Goal: Task Accomplishment & Management: Use online tool/utility

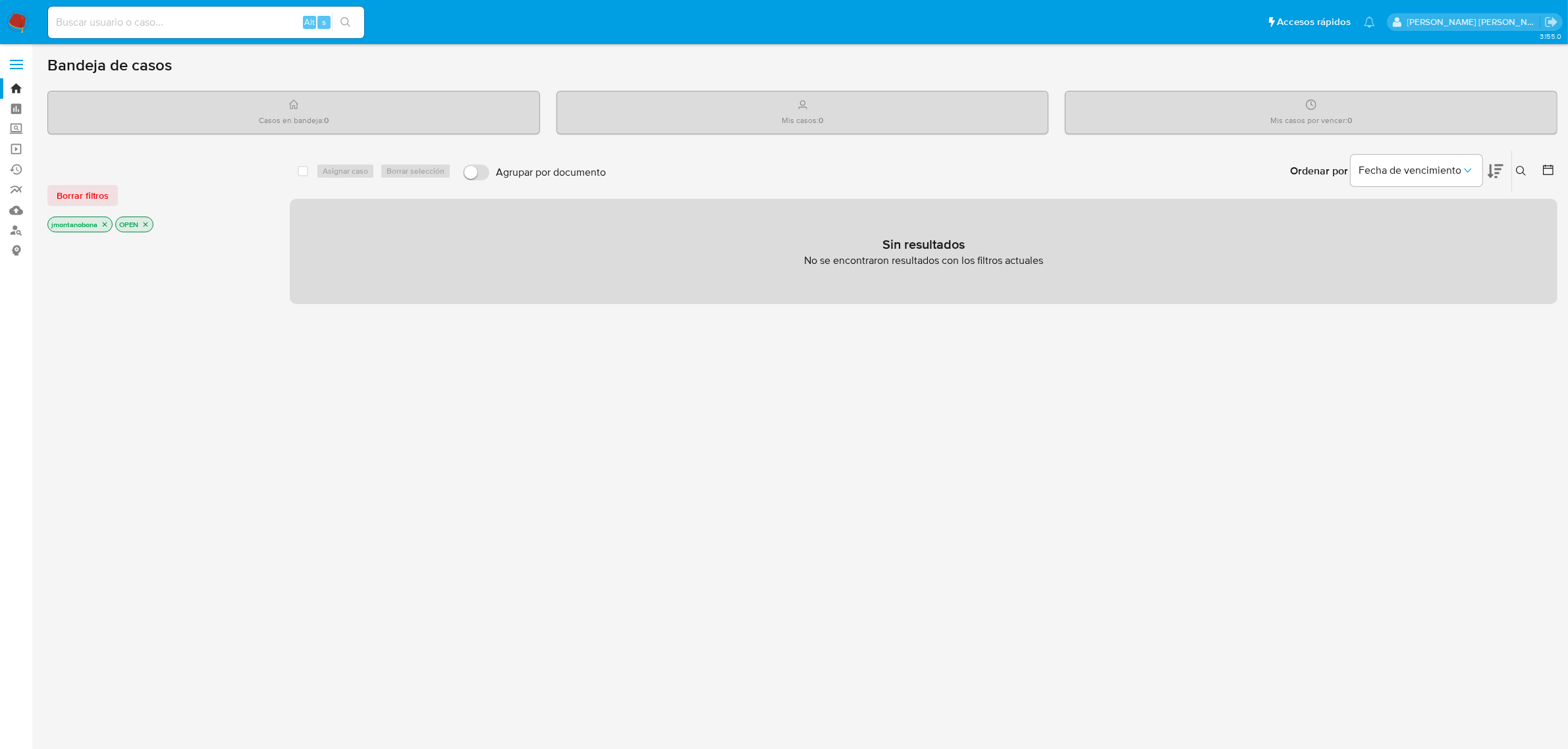
click at [107, 225] on icon "close-filter" at bounding box center [104, 224] width 8 height 8
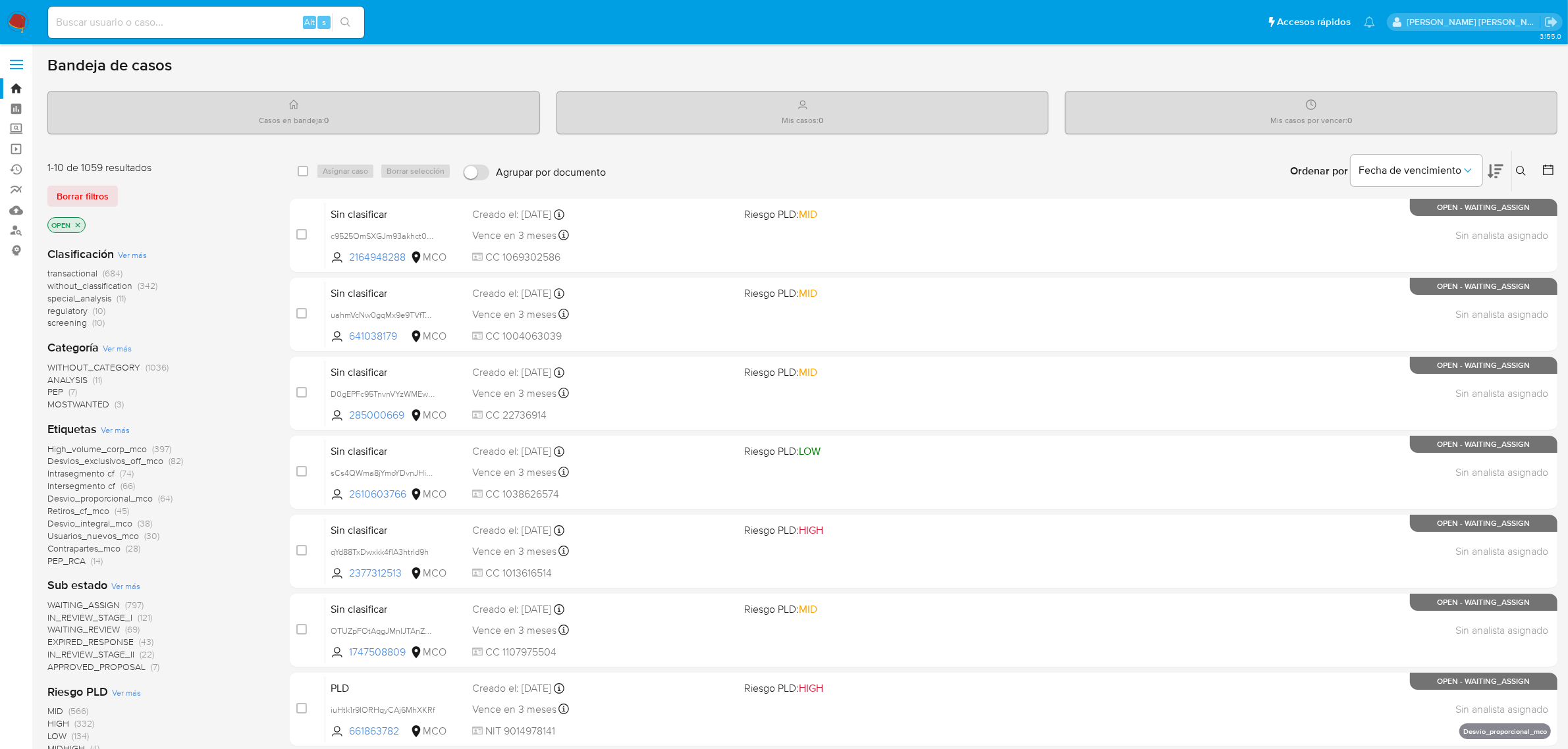
click at [78, 225] on icon "close-filter" at bounding box center [77, 225] width 4 height 4
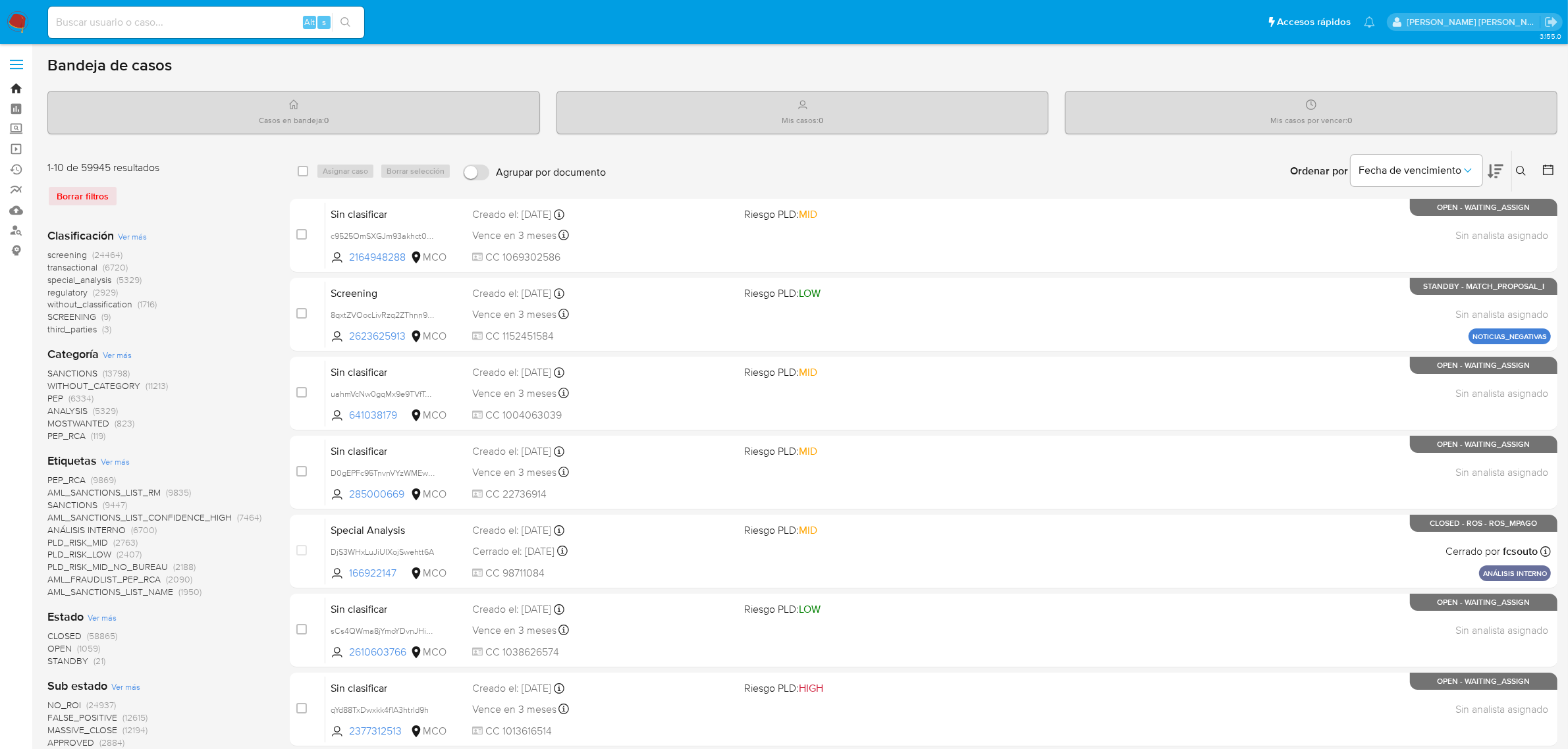
click at [17, 88] on link "Bandeja" at bounding box center [78, 88] width 156 height 20
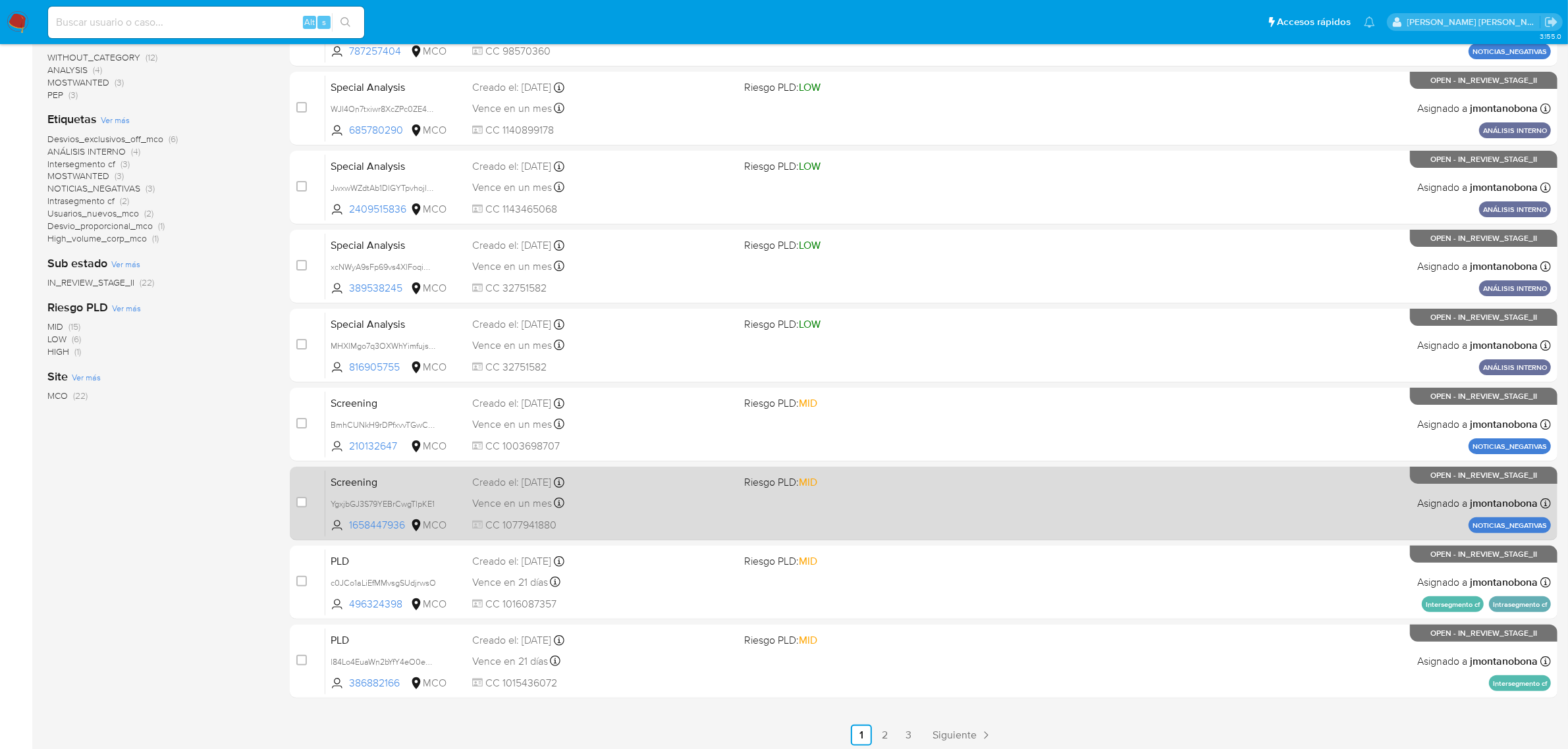
scroll to position [288, 0]
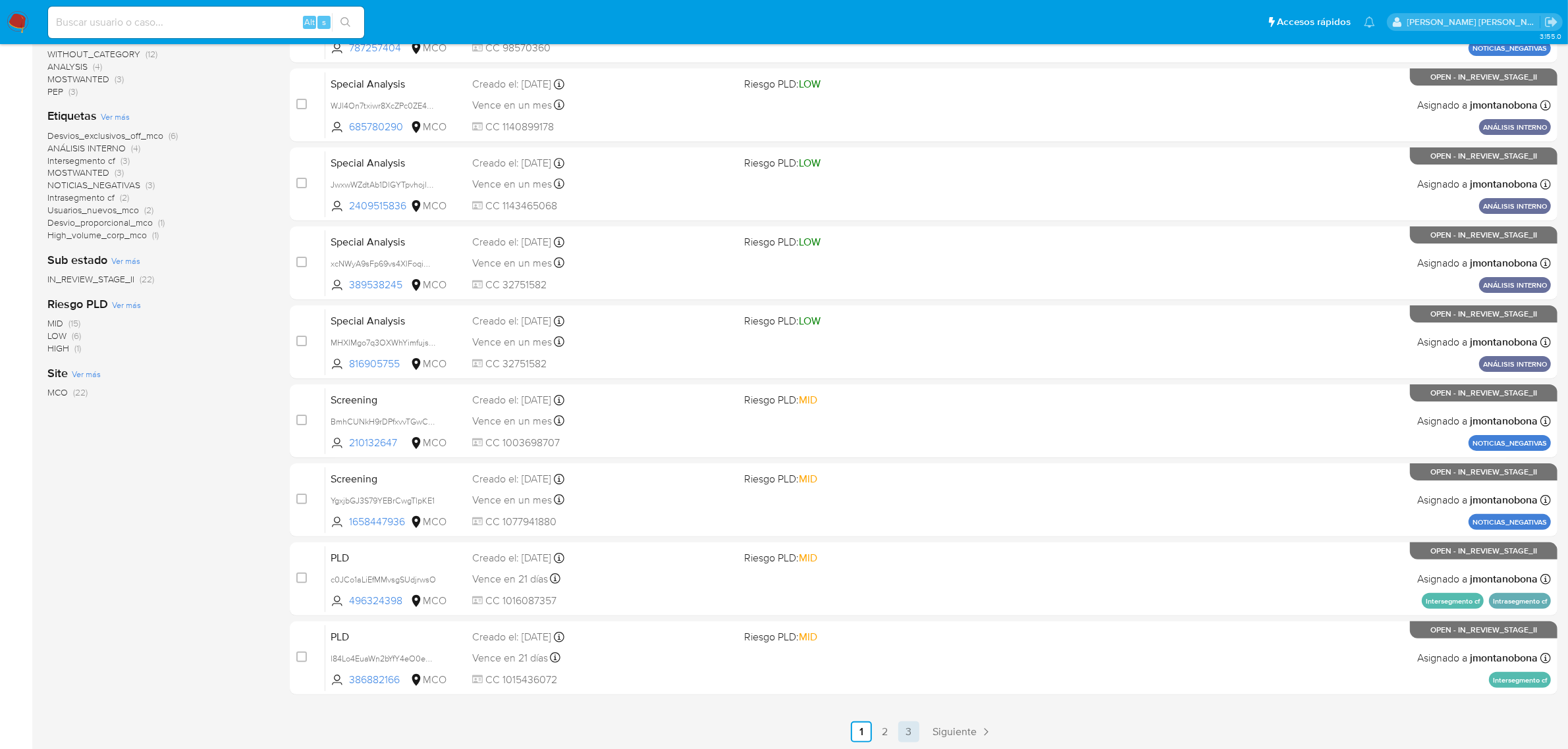
click at [906, 730] on link "3" at bounding box center [909, 732] width 21 height 21
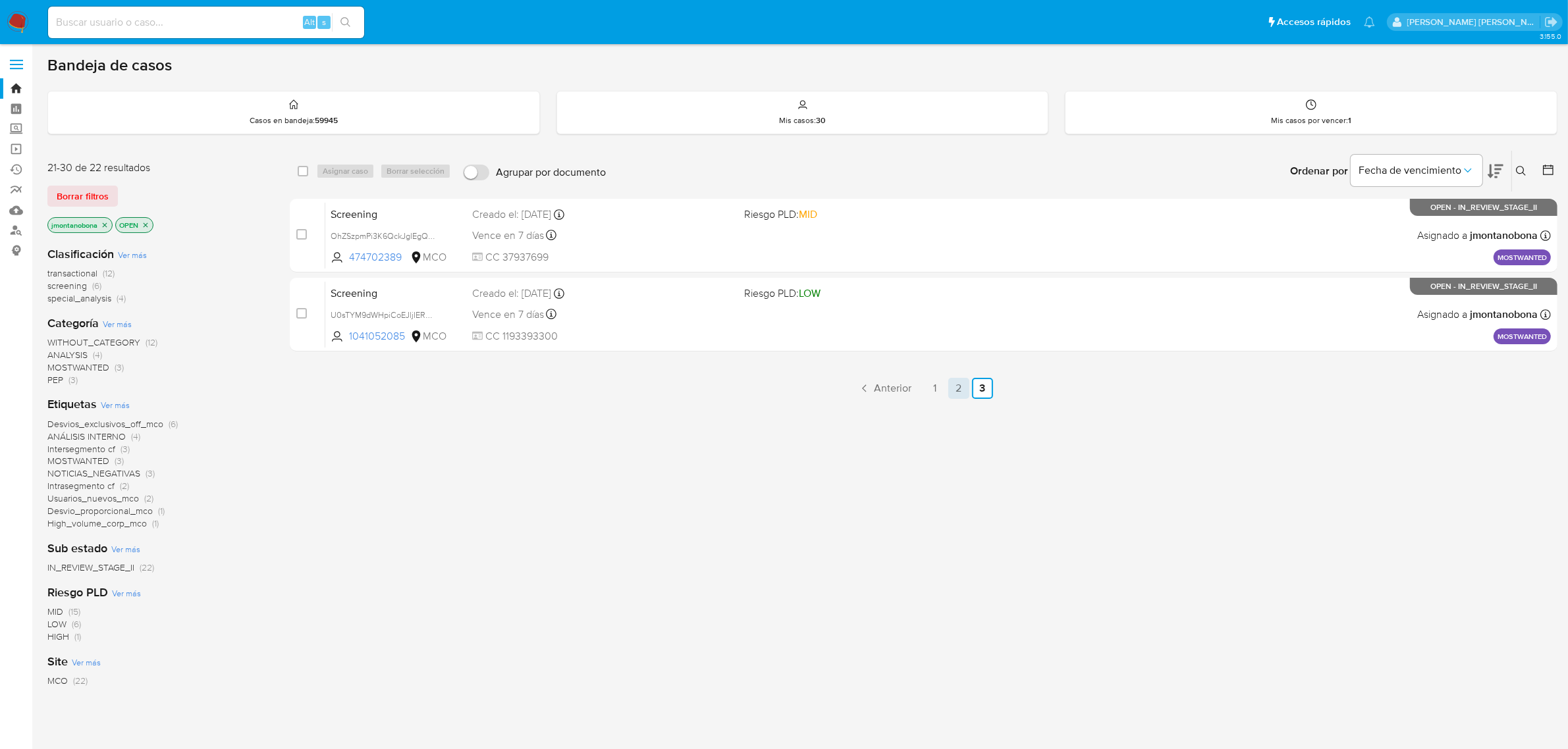
click at [952, 382] on link "2" at bounding box center [959, 389] width 21 height 21
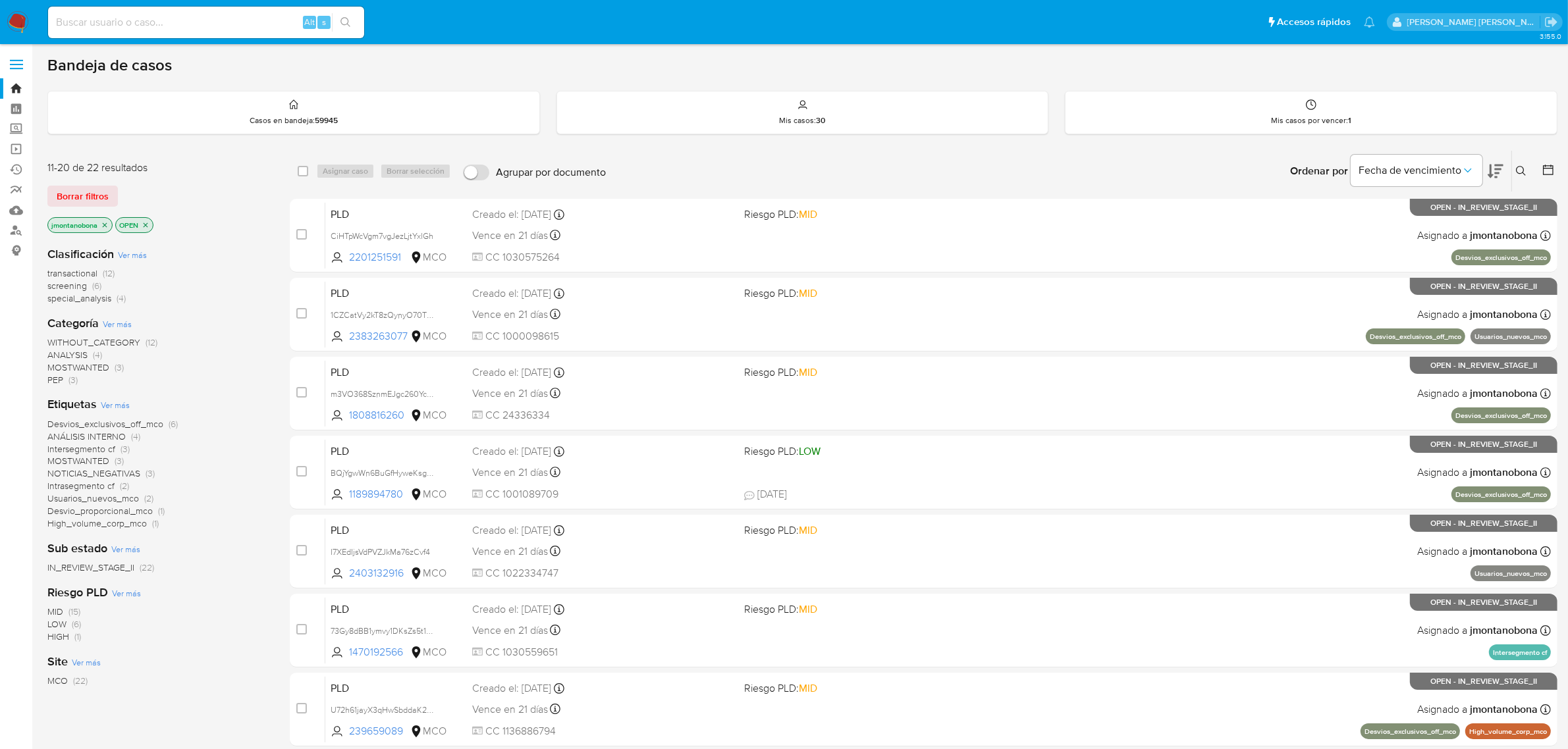
click at [106, 223] on icon "close-filter" at bounding box center [104, 225] width 8 height 8
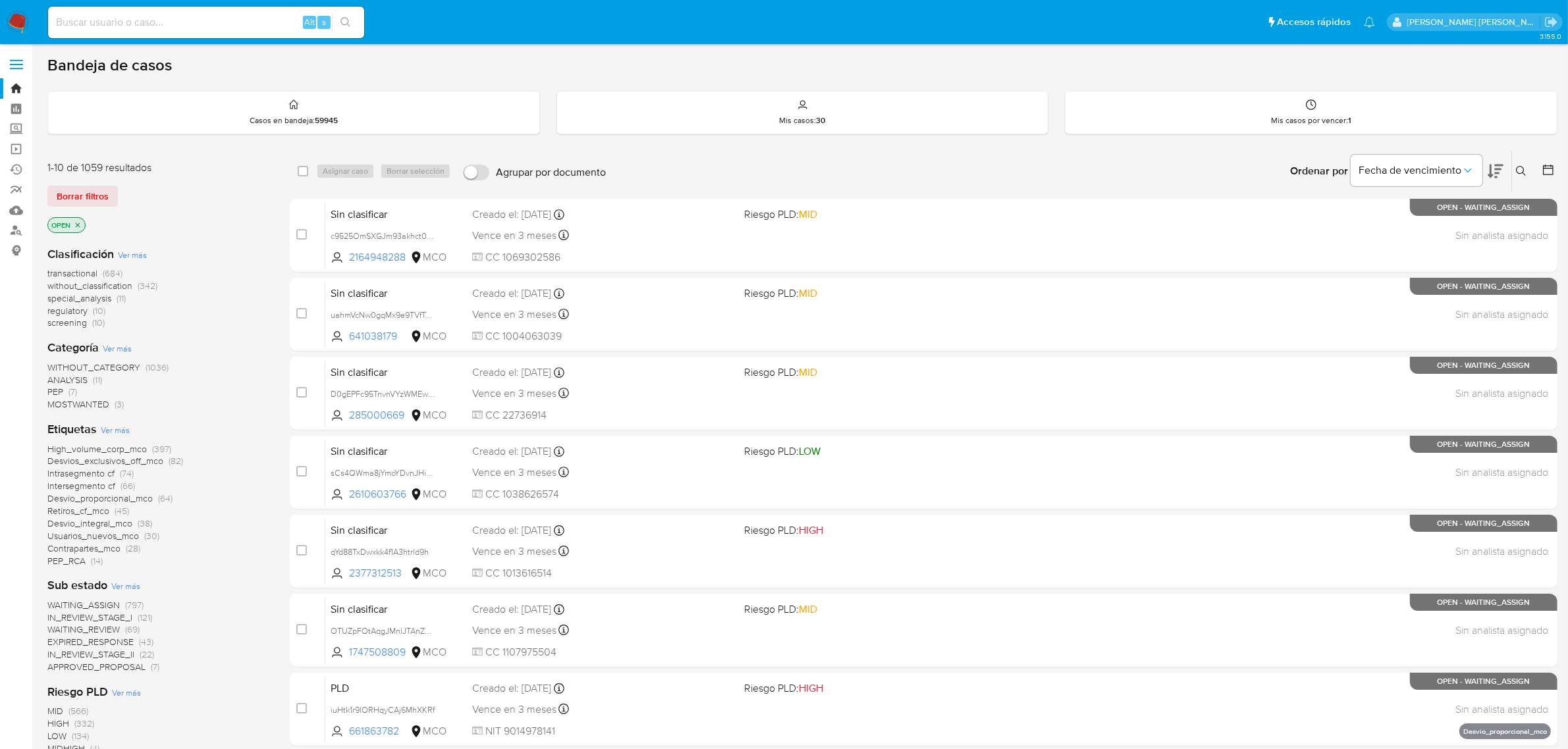
click at [77, 222] on icon "close-filter" at bounding box center [77, 225] width 8 height 8
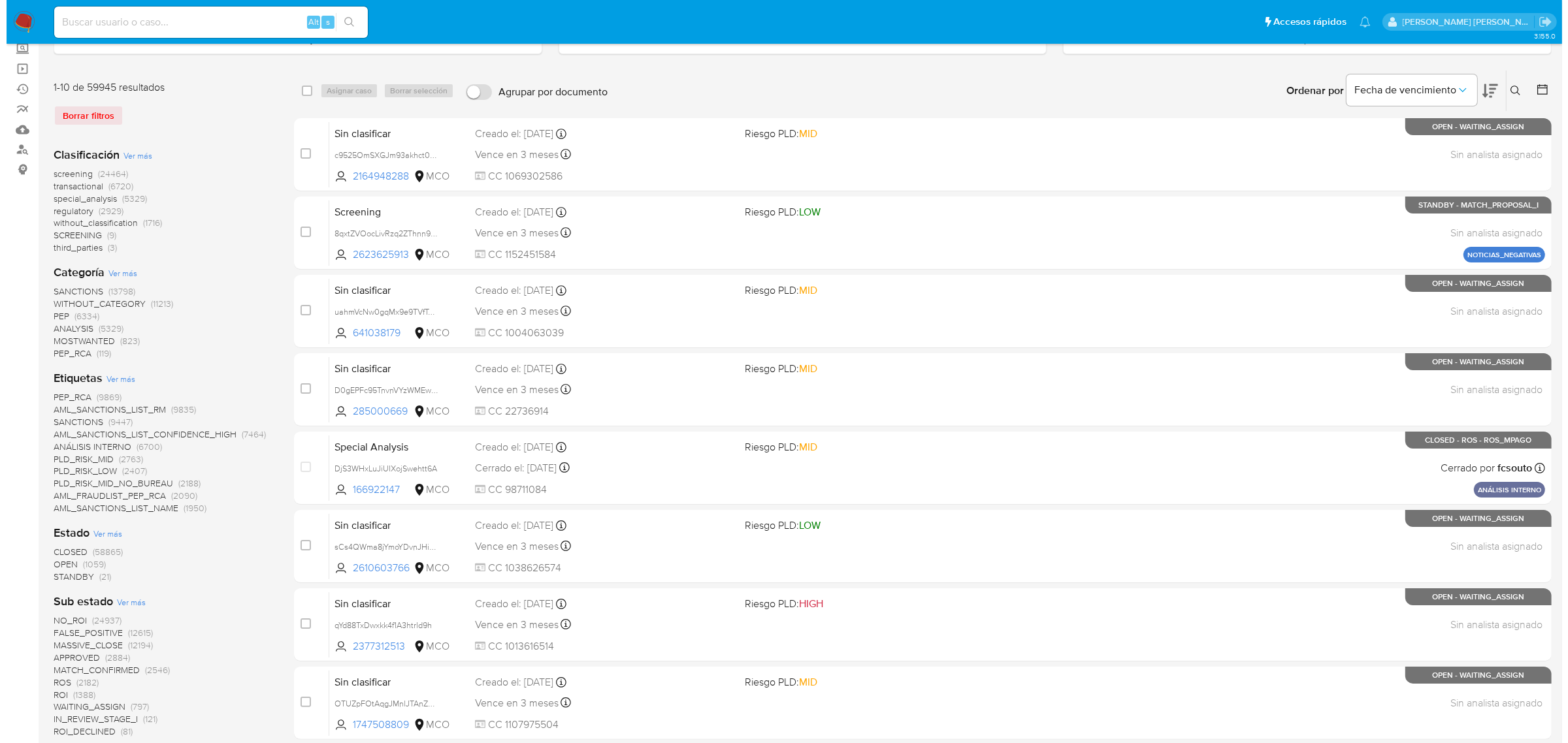
scroll to position [82, 0]
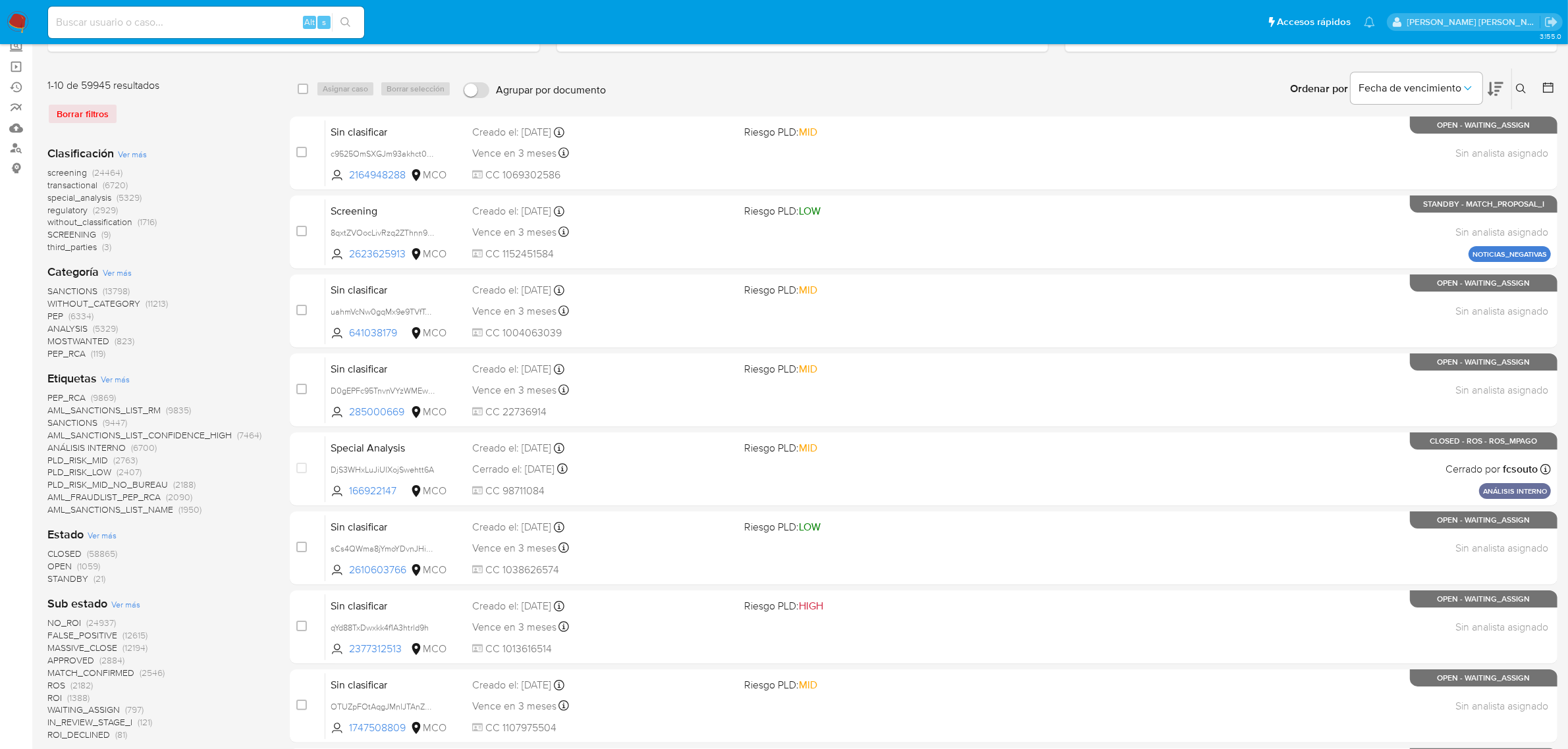
click at [111, 538] on span "Ver más" at bounding box center [102, 534] width 29 height 12
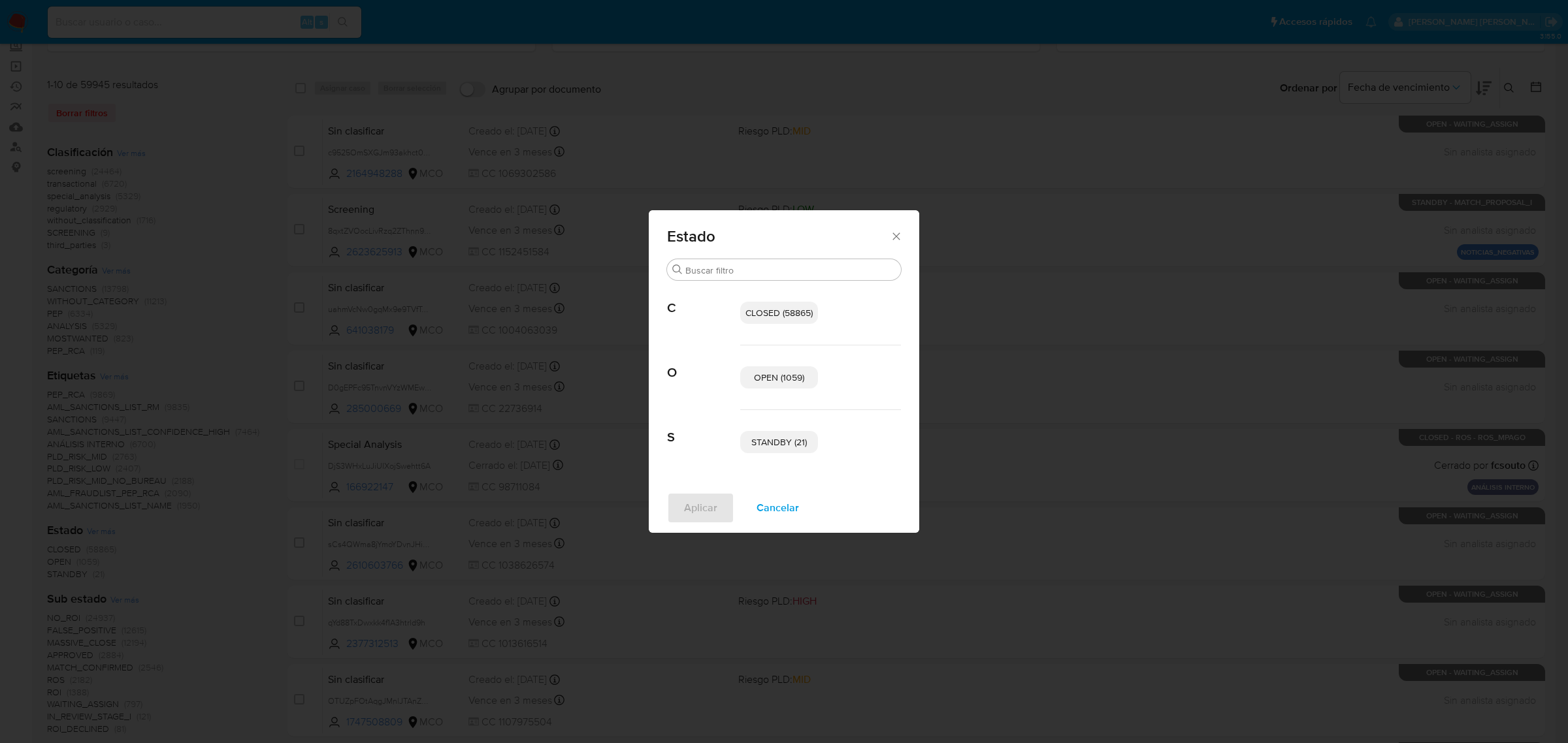
click at [785, 382] on span "OPEN (1059)" at bounding box center [779, 377] width 50 height 13
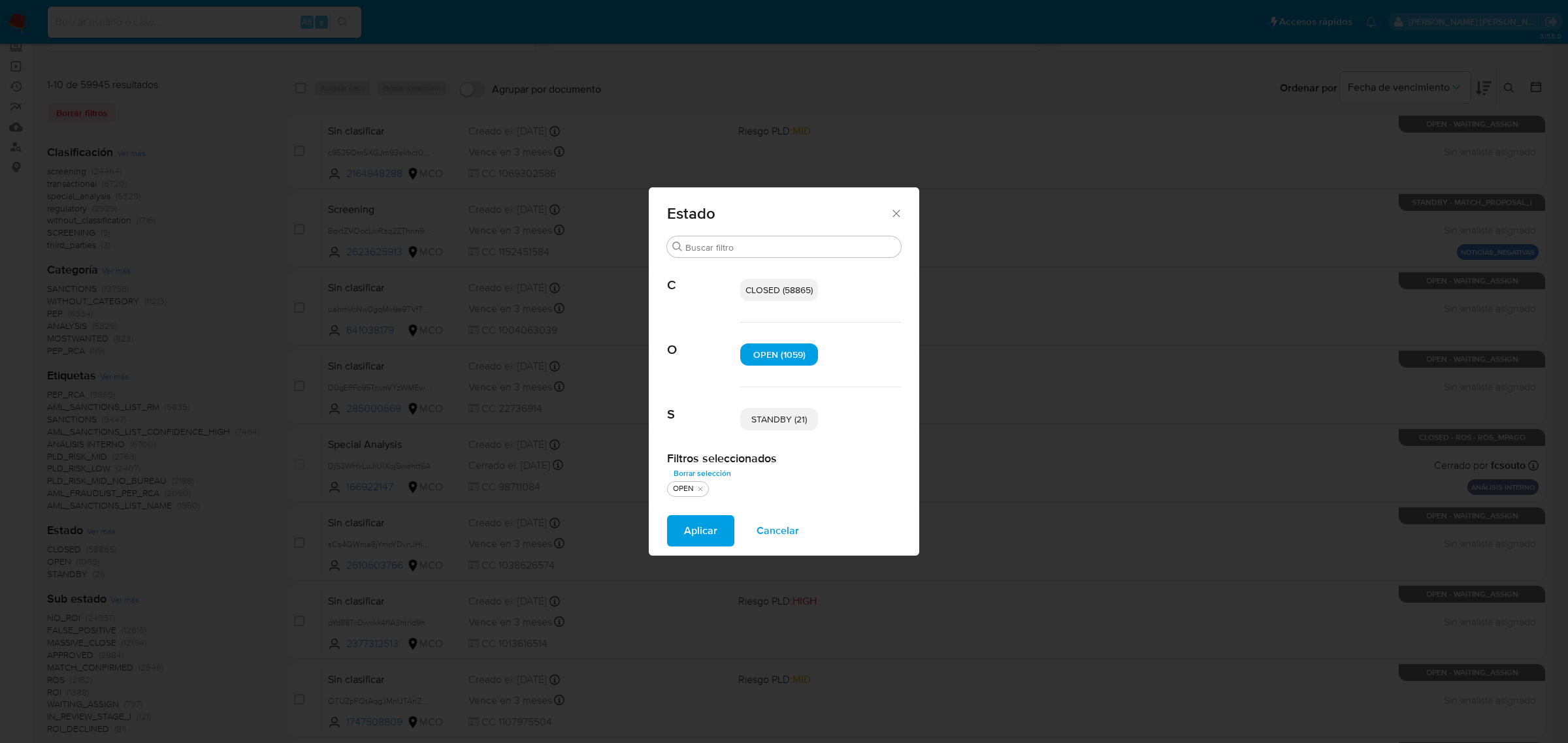
click at [788, 425] on span "STANDBY (21)" at bounding box center [779, 419] width 55 height 13
click at [712, 535] on span "Aplicar" at bounding box center [700, 531] width 33 height 29
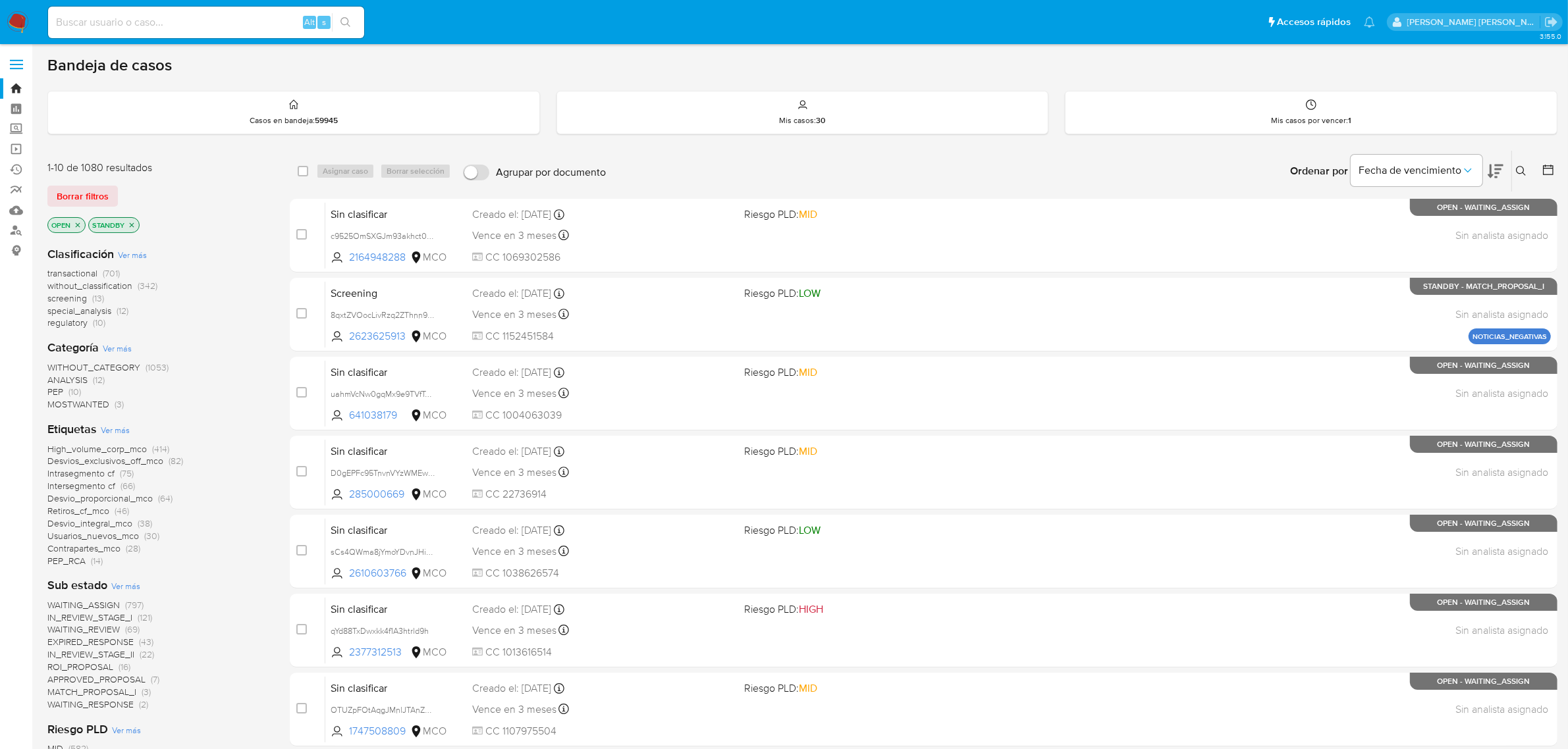
click at [136, 255] on span "Ver más" at bounding box center [132, 254] width 29 height 12
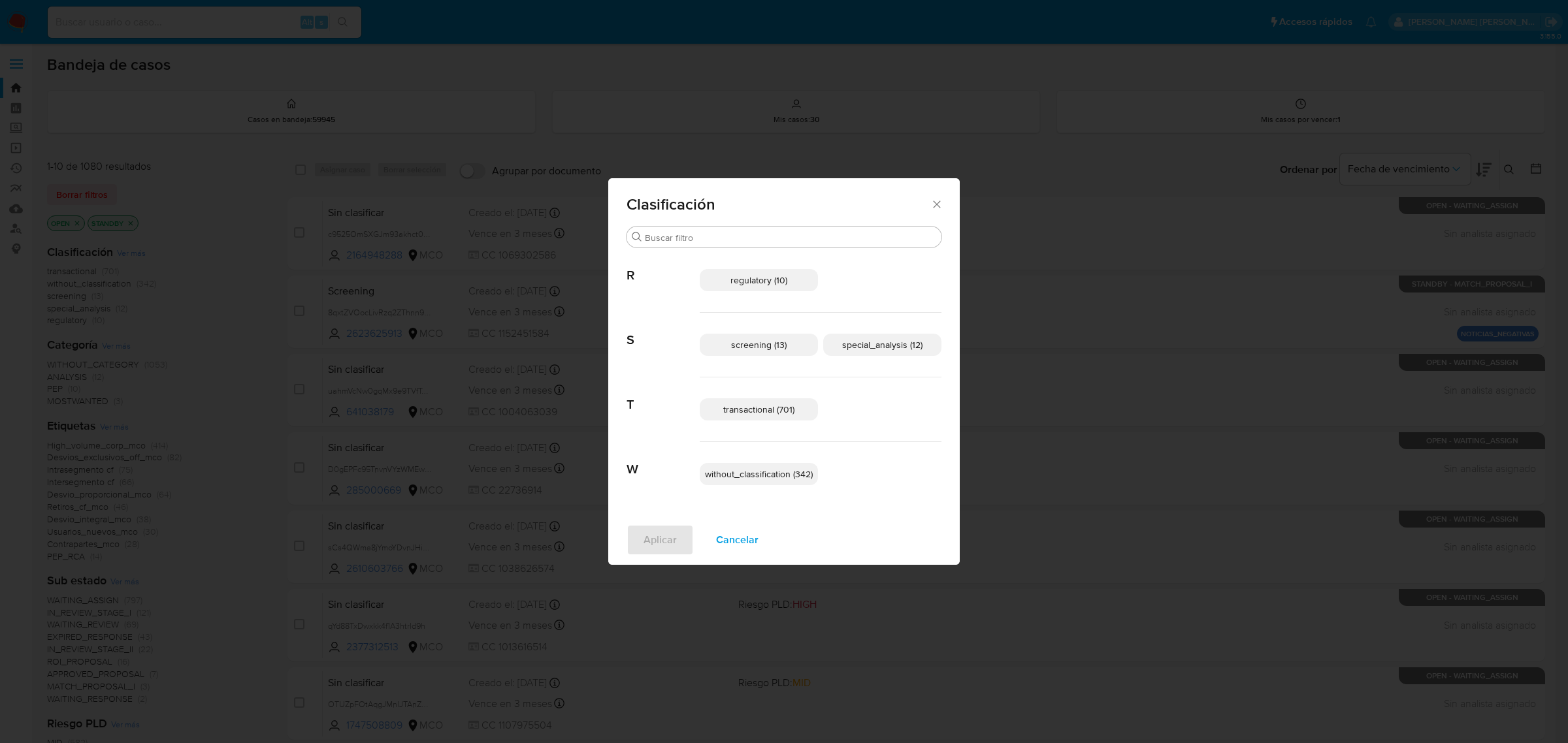
click at [800, 343] on p "screening (13)" at bounding box center [758, 344] width 118 height 22
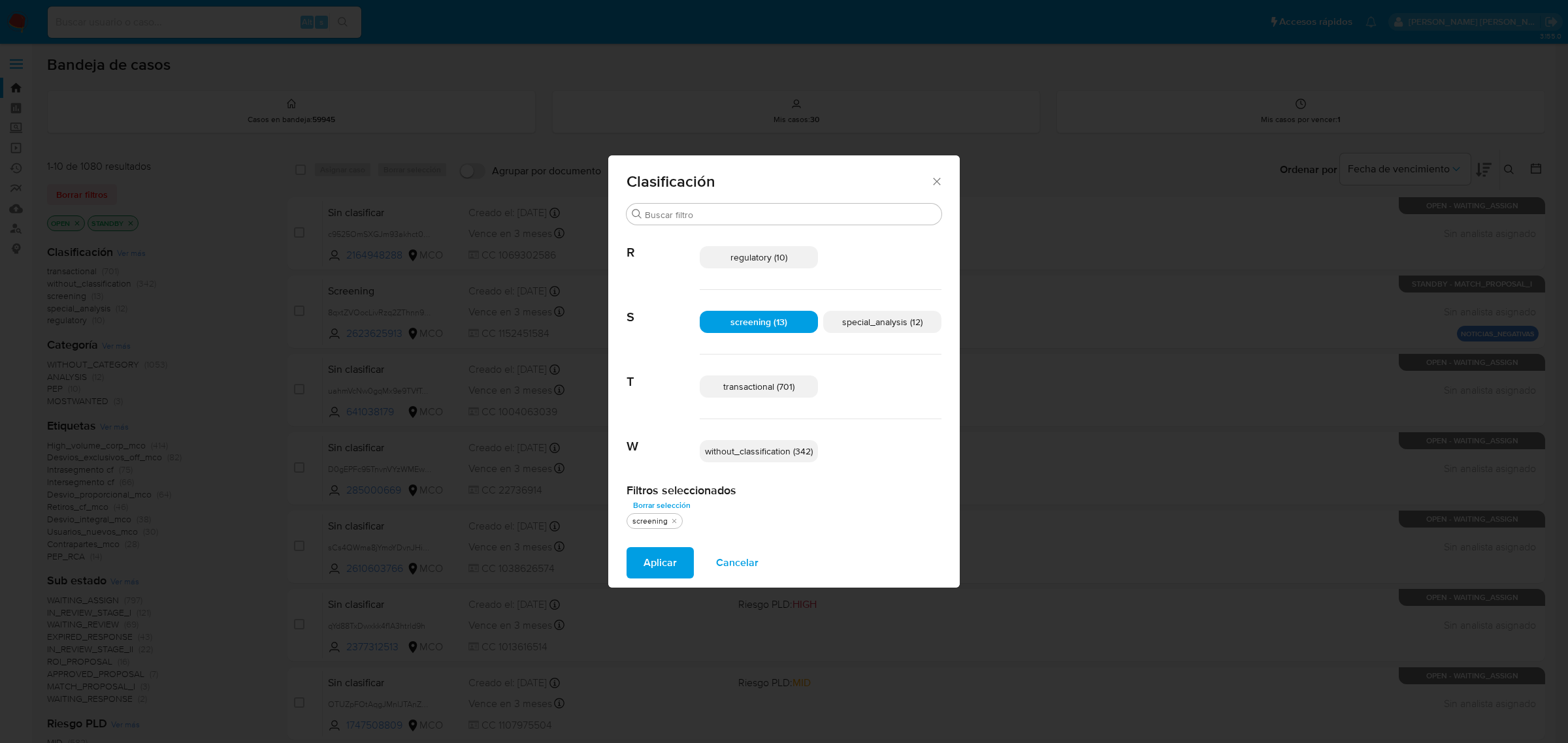
click at [868, 350] on div "screening (13) special_analysis (12)" at bounding box center [820, 321] width 241 height 64
click at [883, 319] on span "special_analysis (12)" at bounding box center [882, 321] width 80 height 13
click at [785, 388] on span "transactional (701)" at bounding box center [758, 386] width 71 height 13
click at [668, 562] on span "Aplicar" at bounding box center [660, 563] width 33 height 29
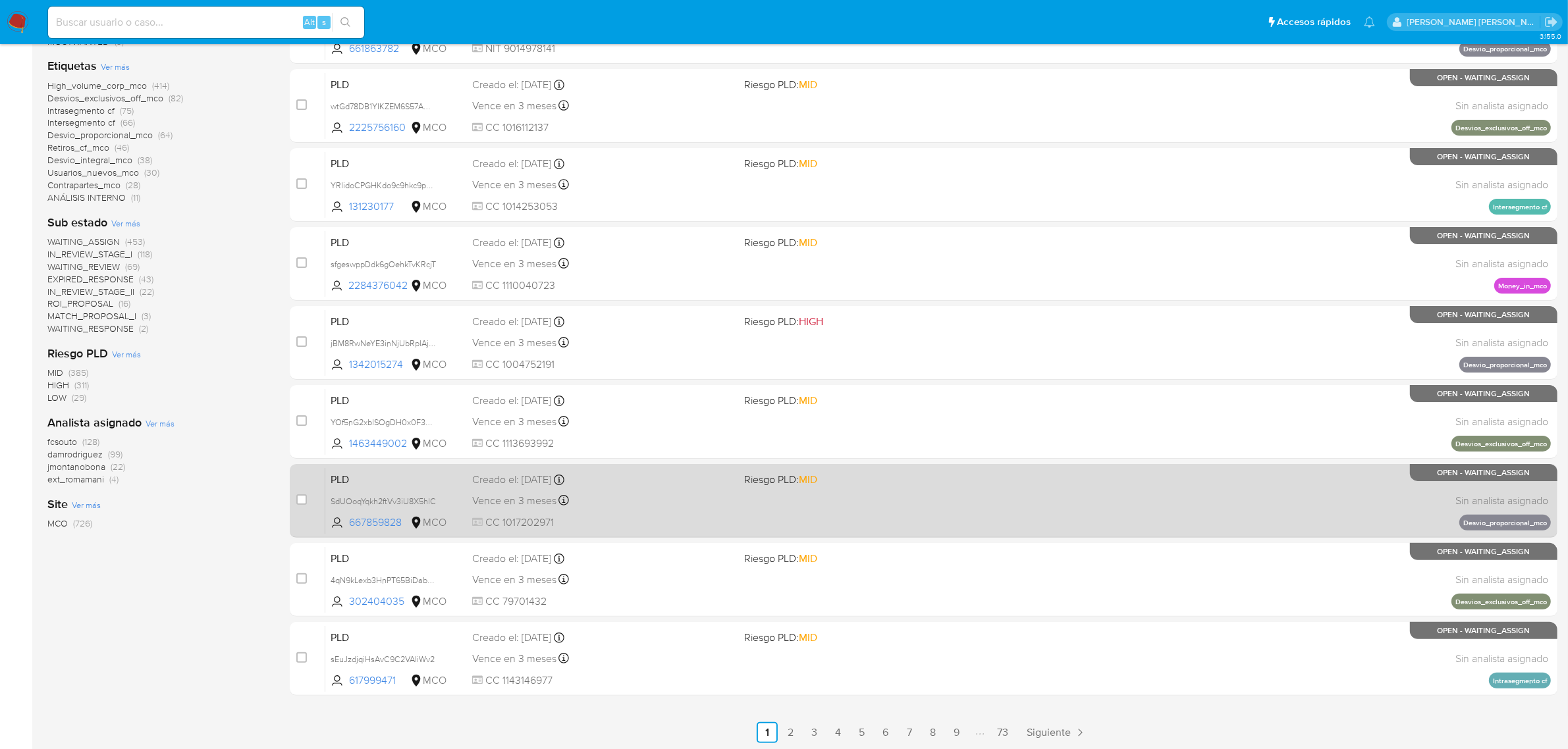
scroll to position [288, 0]
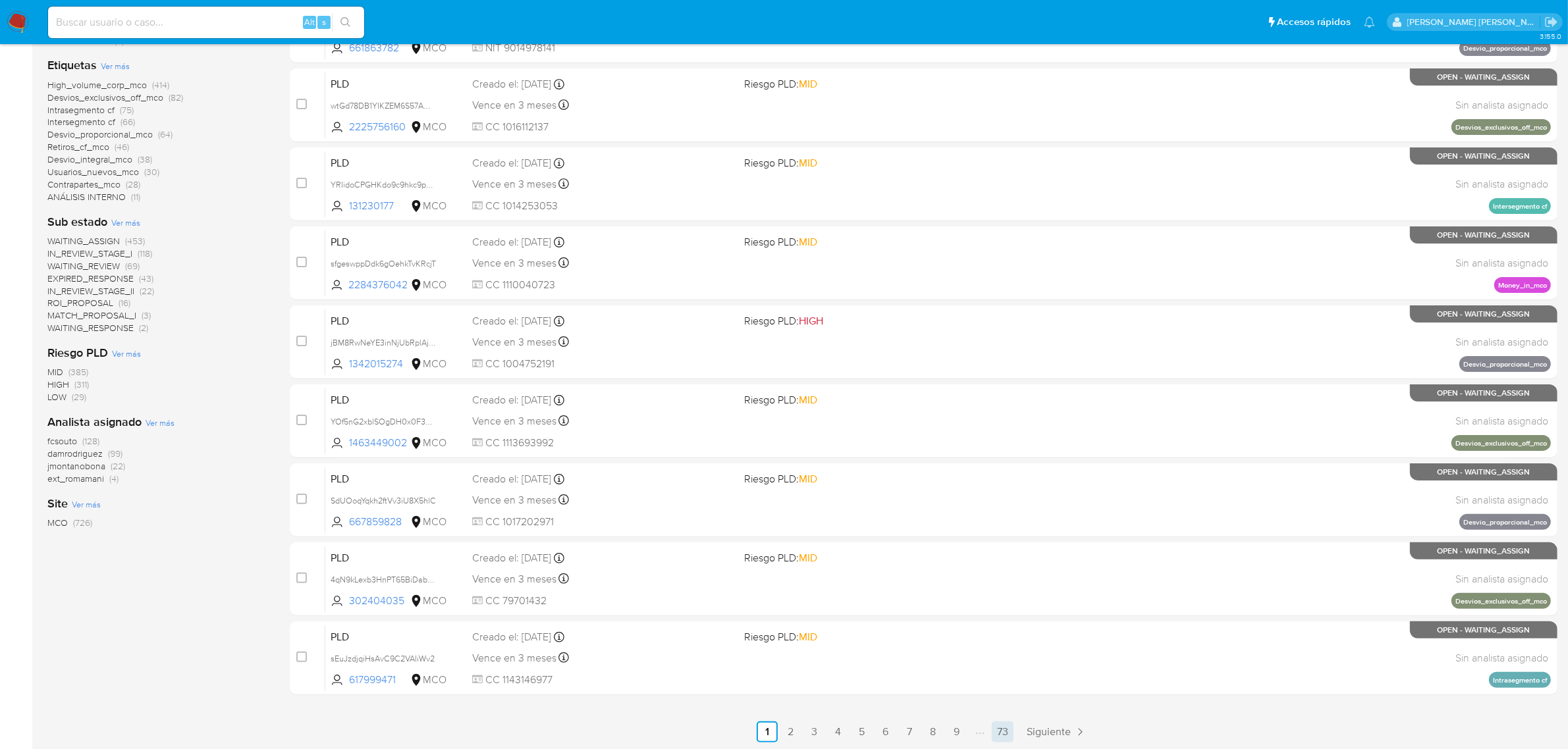
click at [1002, 731] on link "73" at bounding box center [1002, 732] width 21 height 21
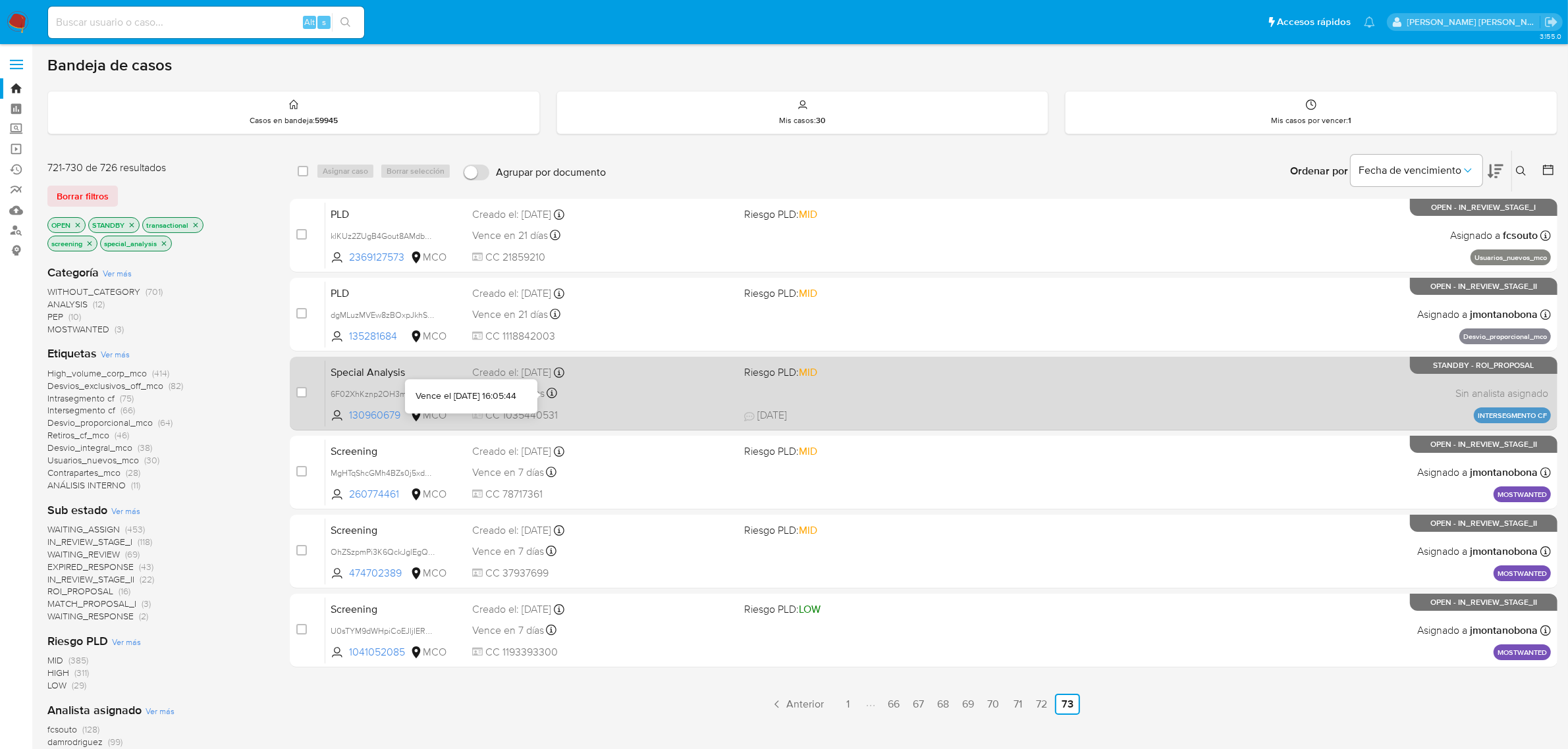
click at [623, 395] on div "Vence en 8 [PERSON_NAME] el [DATE] 16:05:44" at bounding box center [603, 393] width 262 height 18
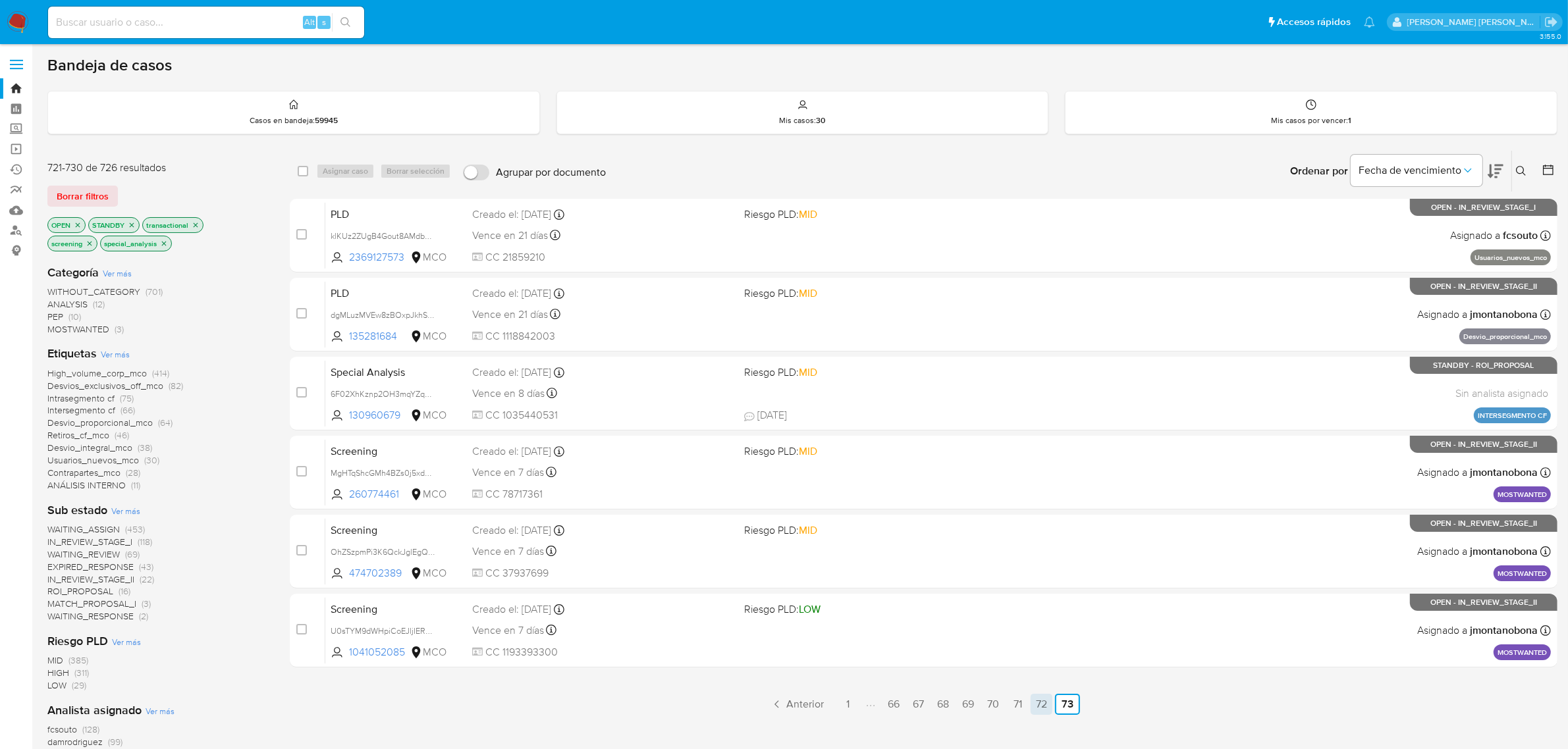
click at [1041, 703] on link "72" at bounding box center [1041, 705] width 21 height 21
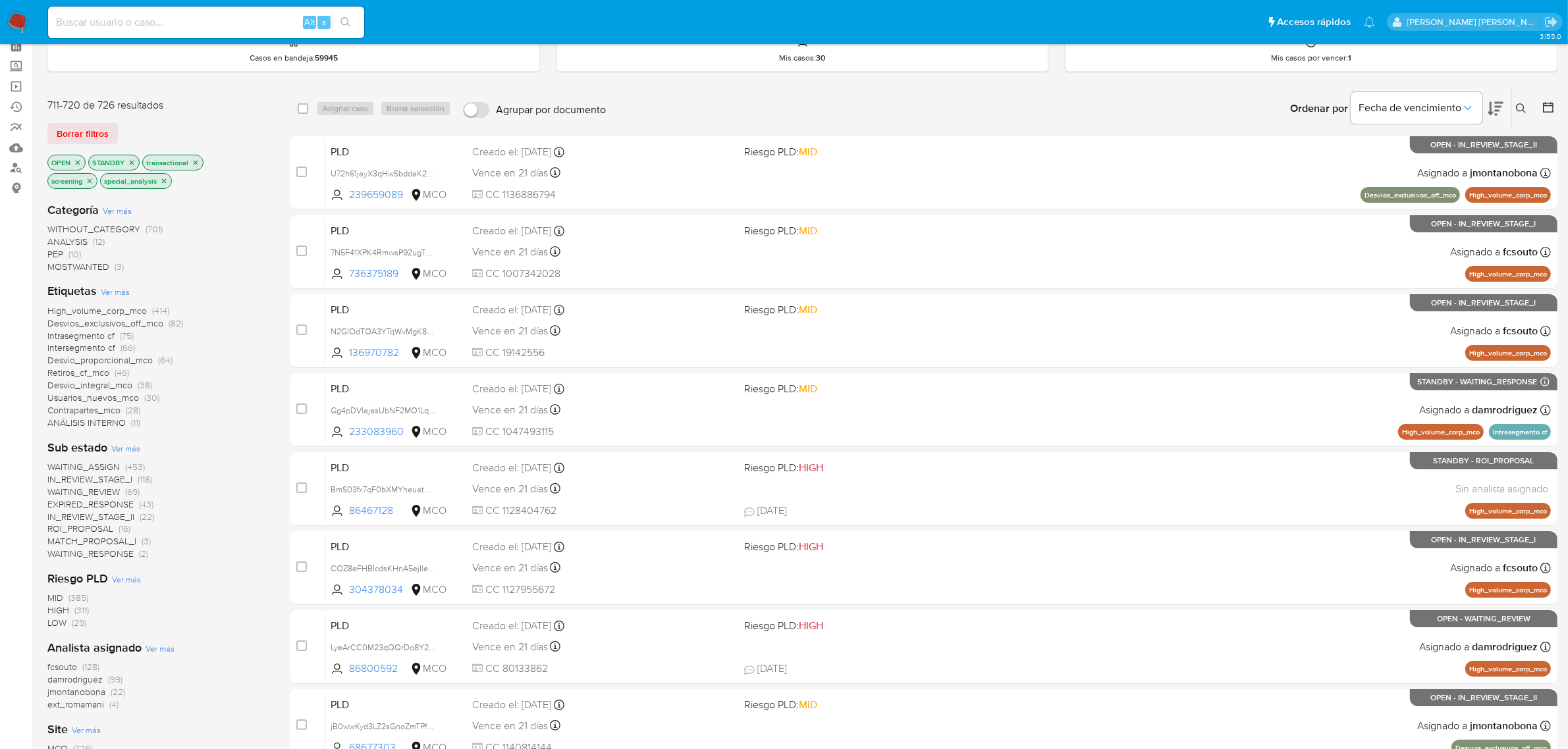
scroll to position [288, 0]
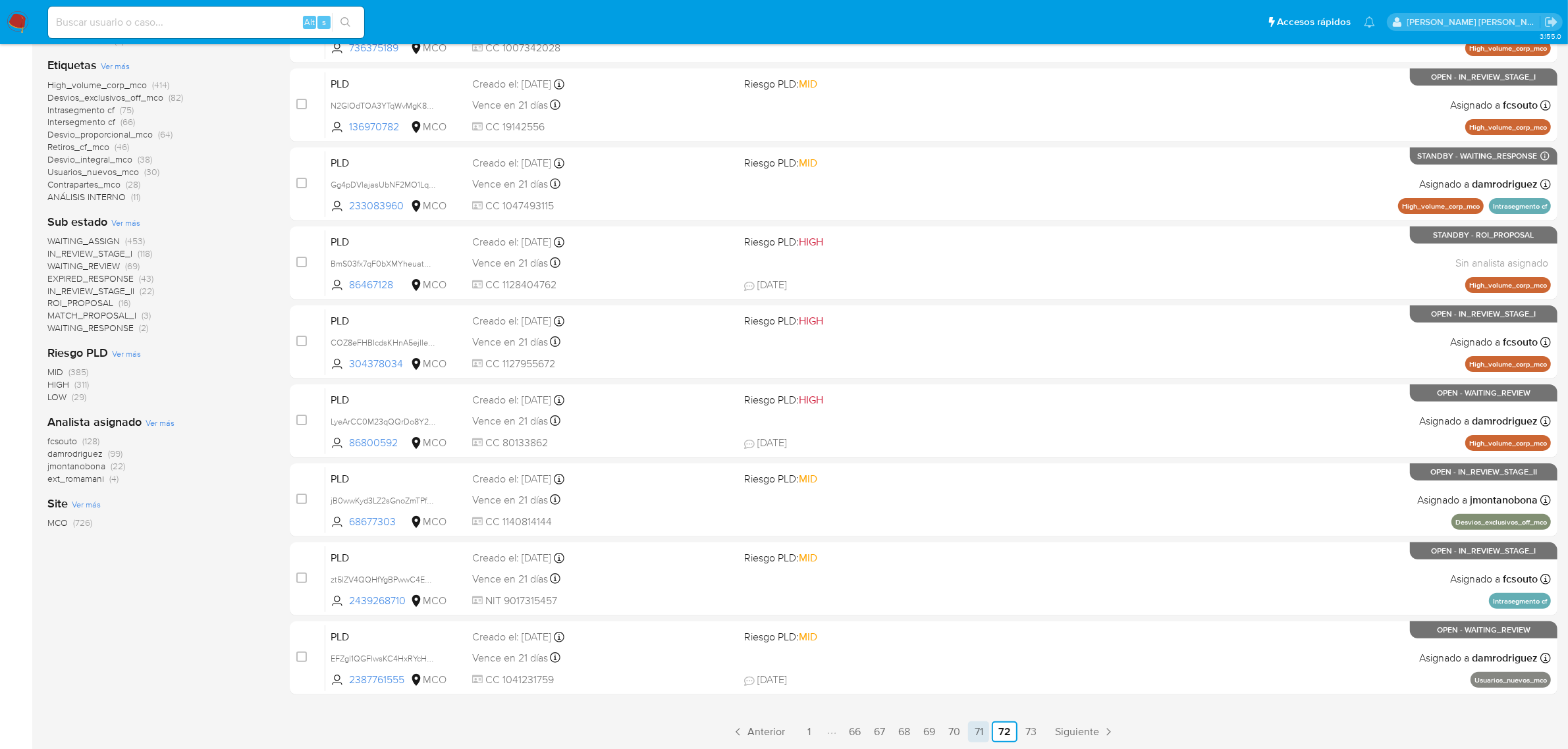
click at [985, 724] on link "71" at bounding box center [978, 732] width 21 height 21
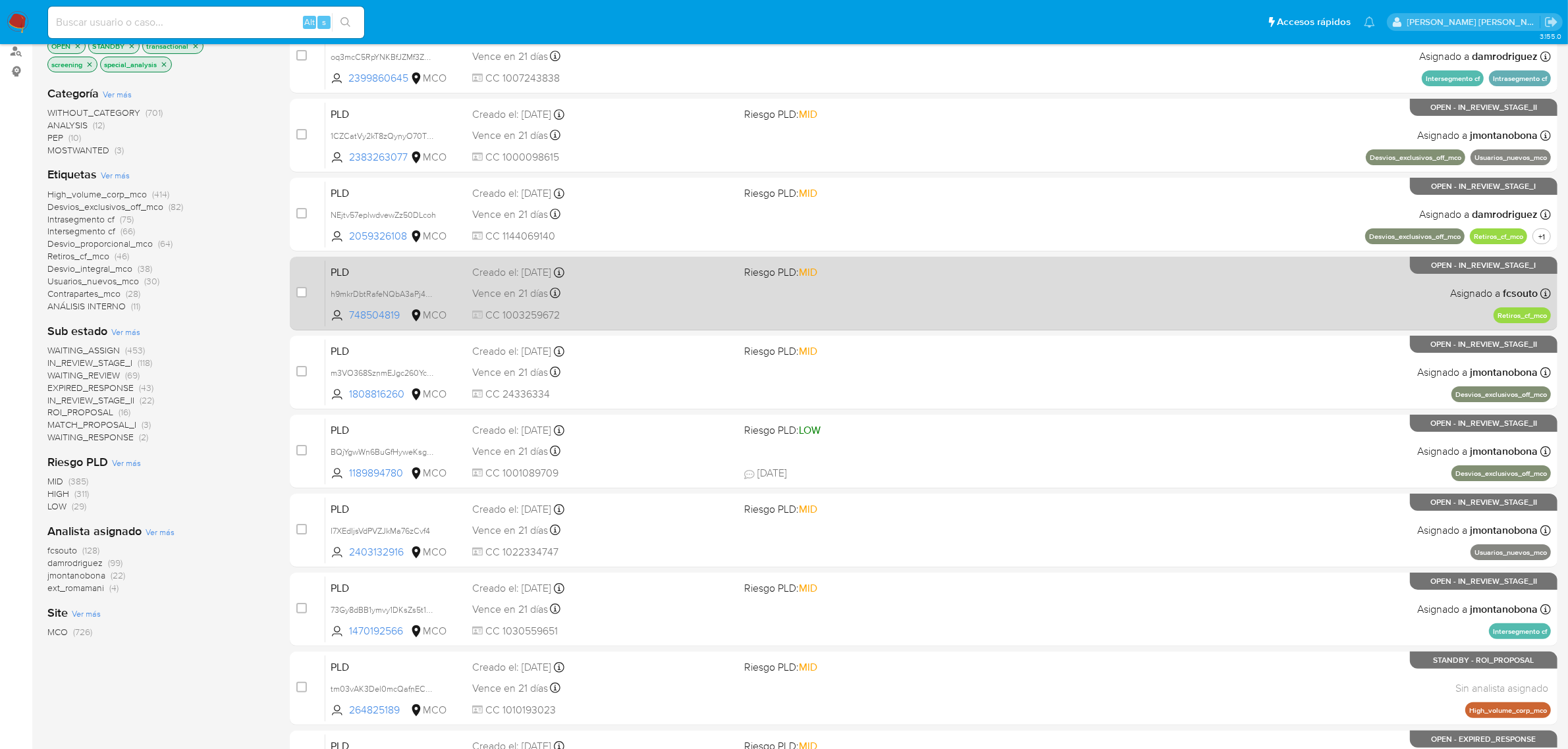
scroll to position [288, 0]
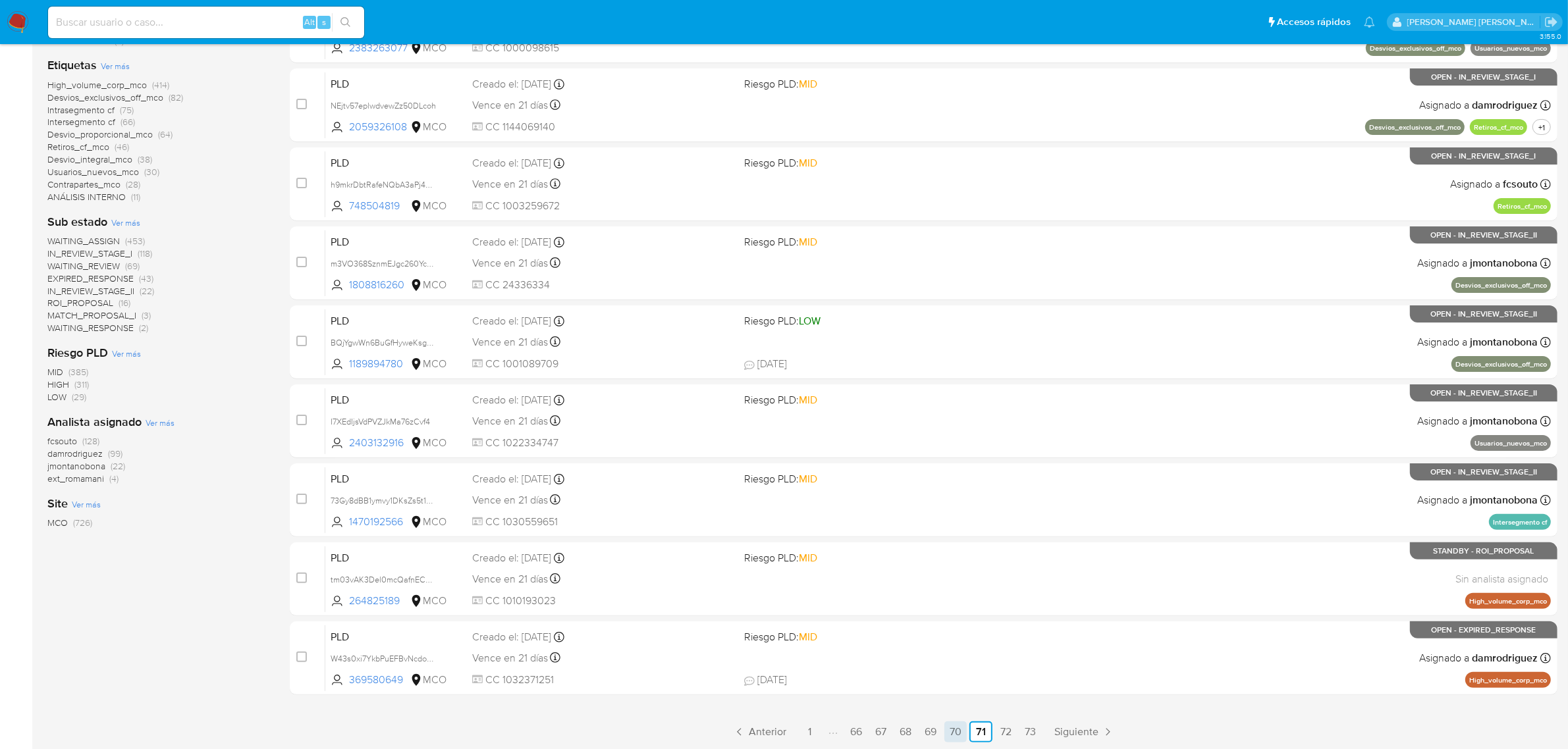
click at [959, 732] on link "70" at bounding box center [954, 732] width 22 height 21
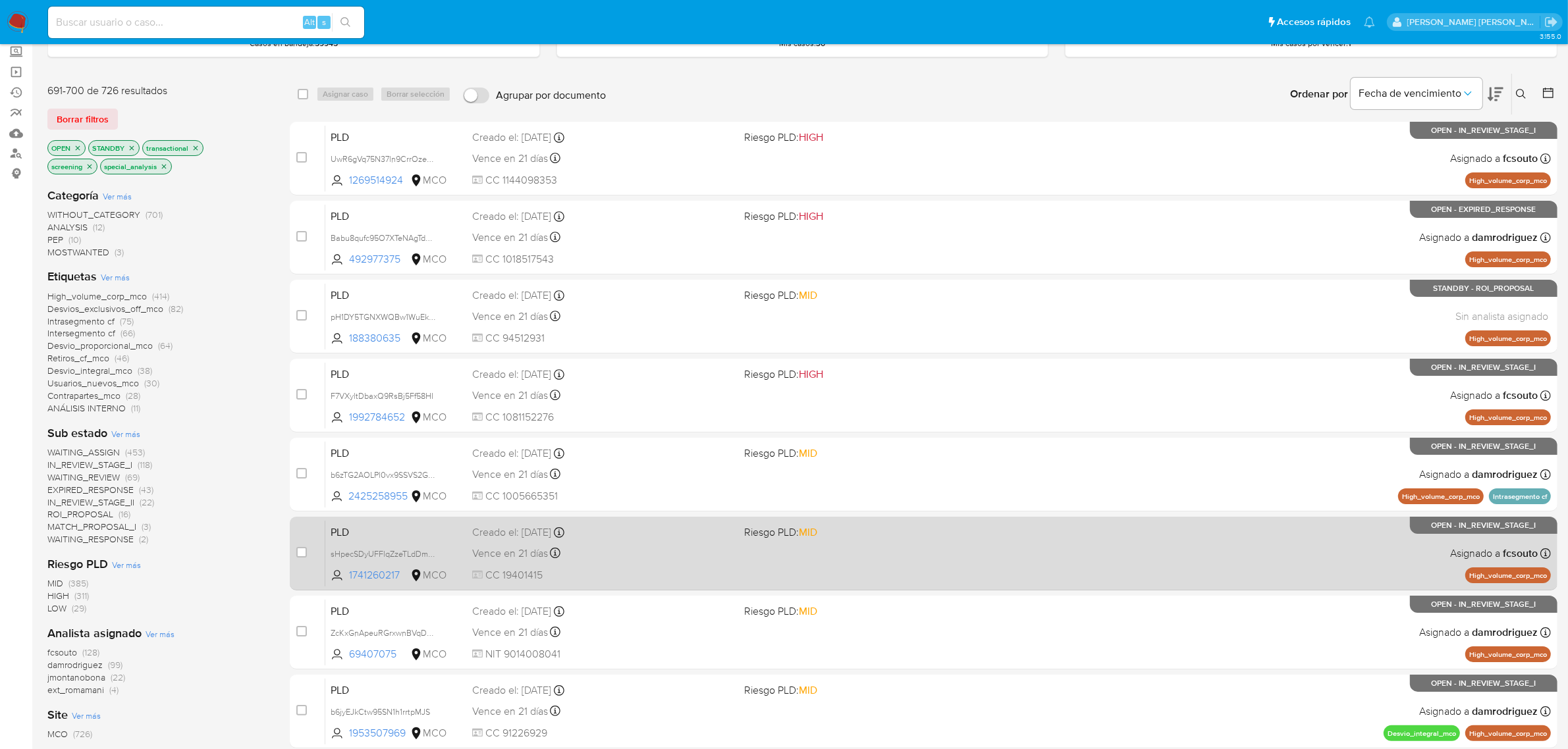
scroll to position [288, 0]
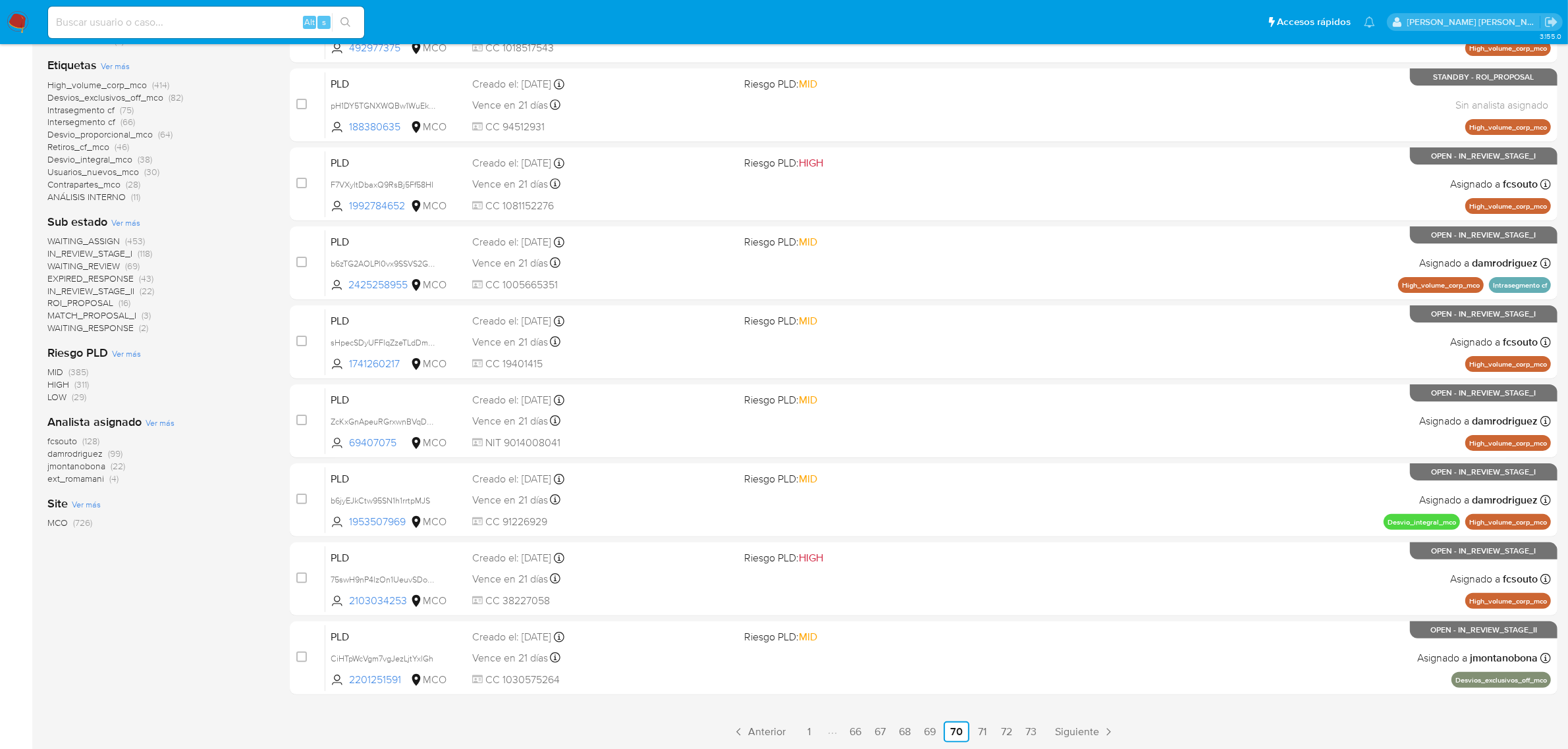
click at [223, 18] on input at bounding box center [206, 22] width 316 height 17
paste input "45059629"
type input "45059629"
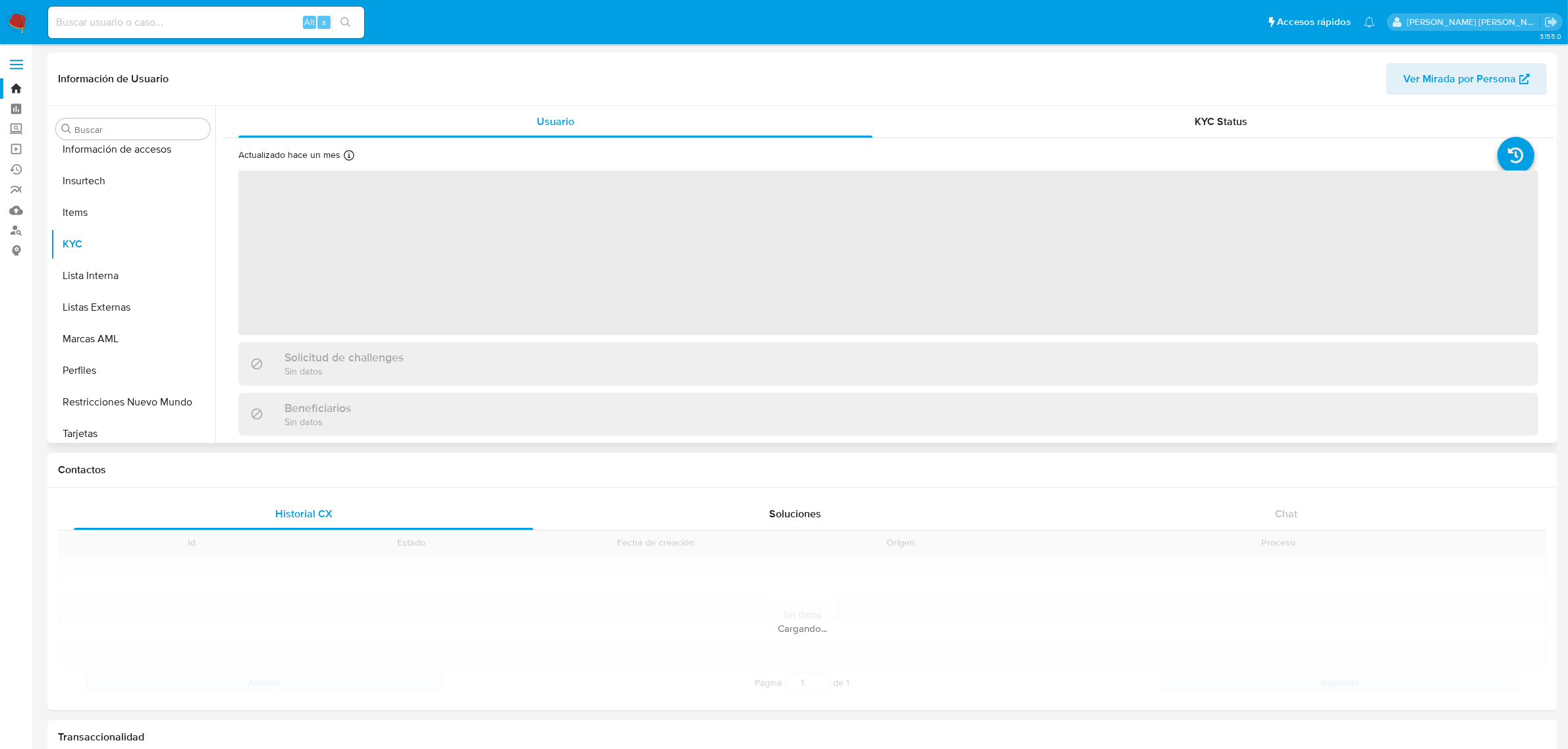
scroll to position [555, 0]
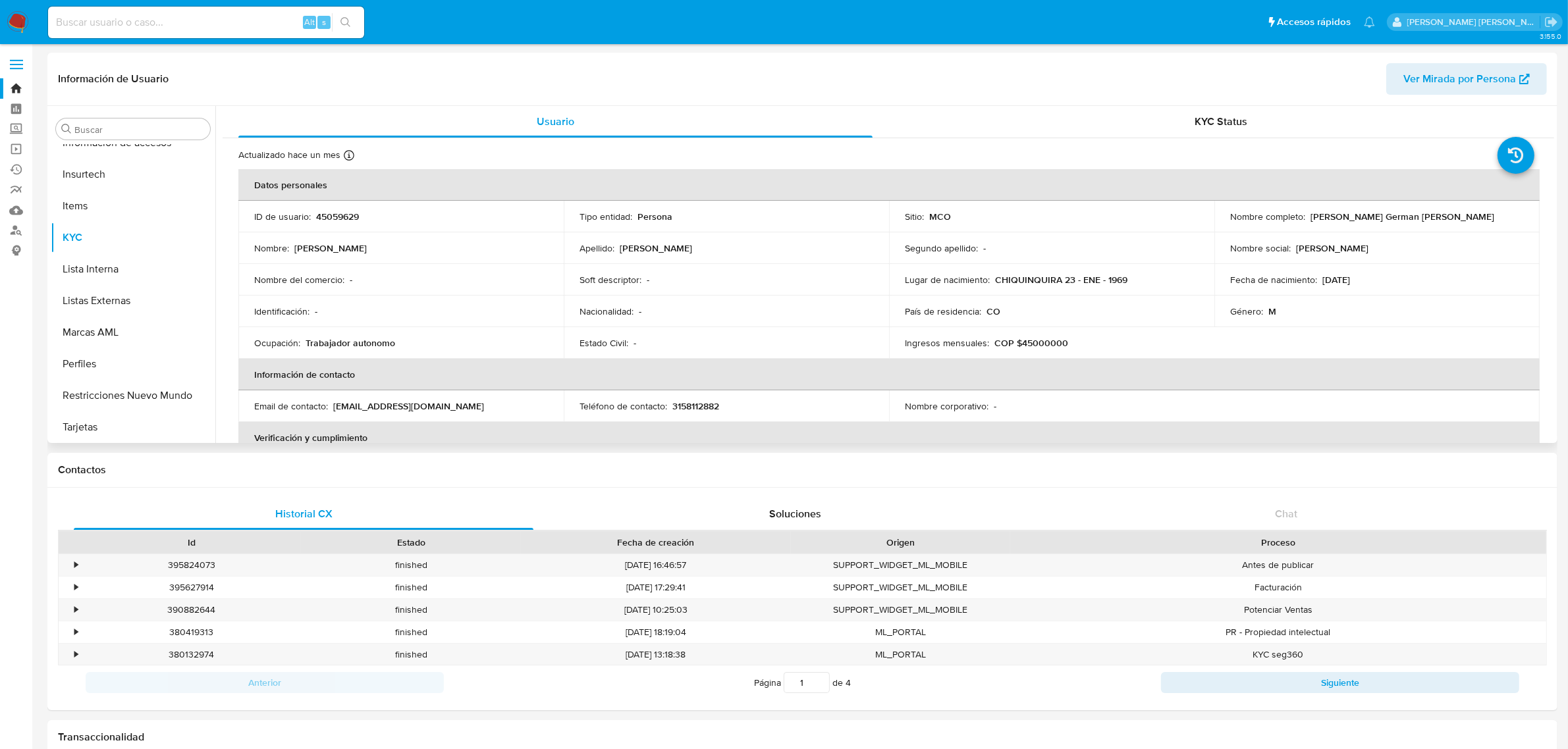
select select "10"
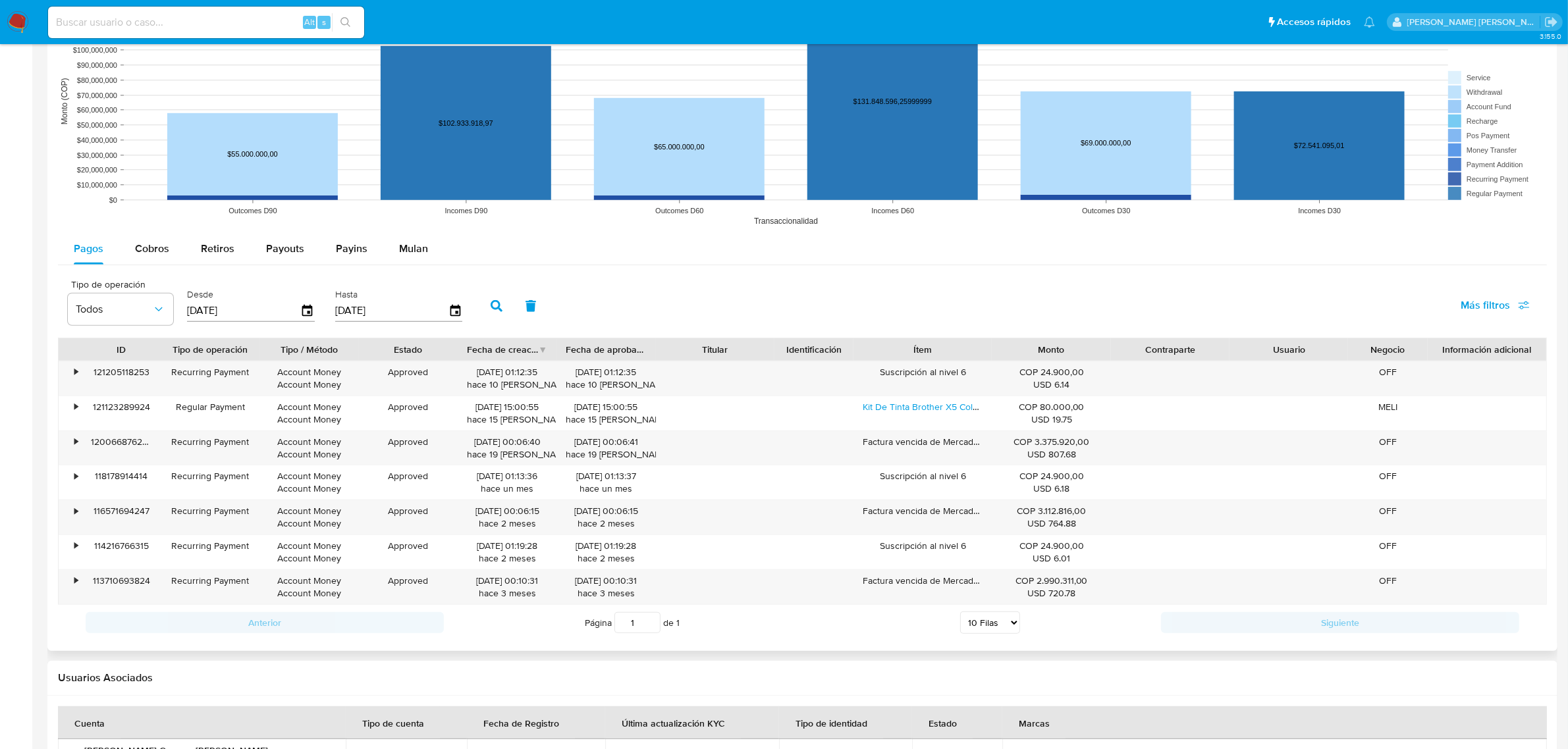
scroll to position [1152, 0]
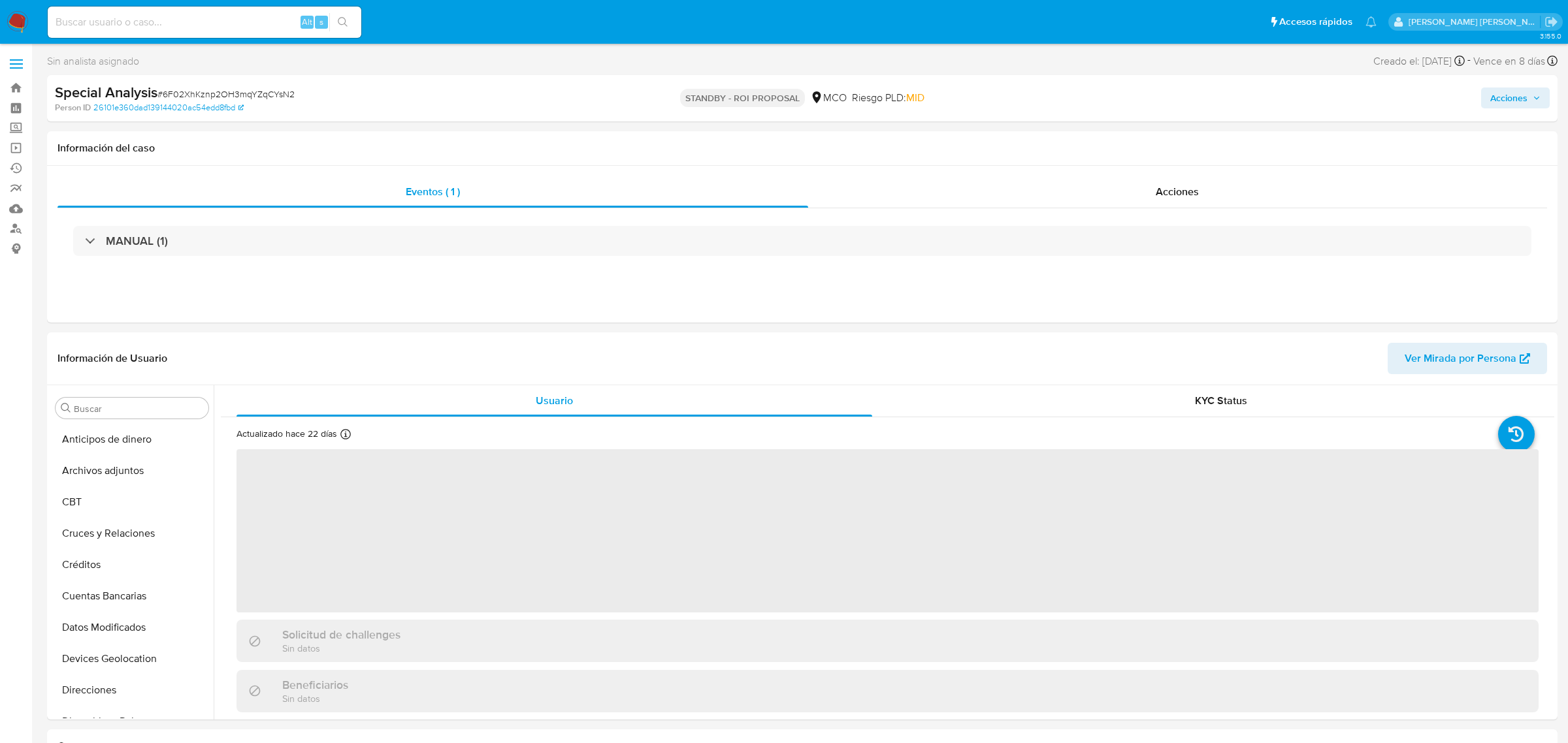
select select "10"
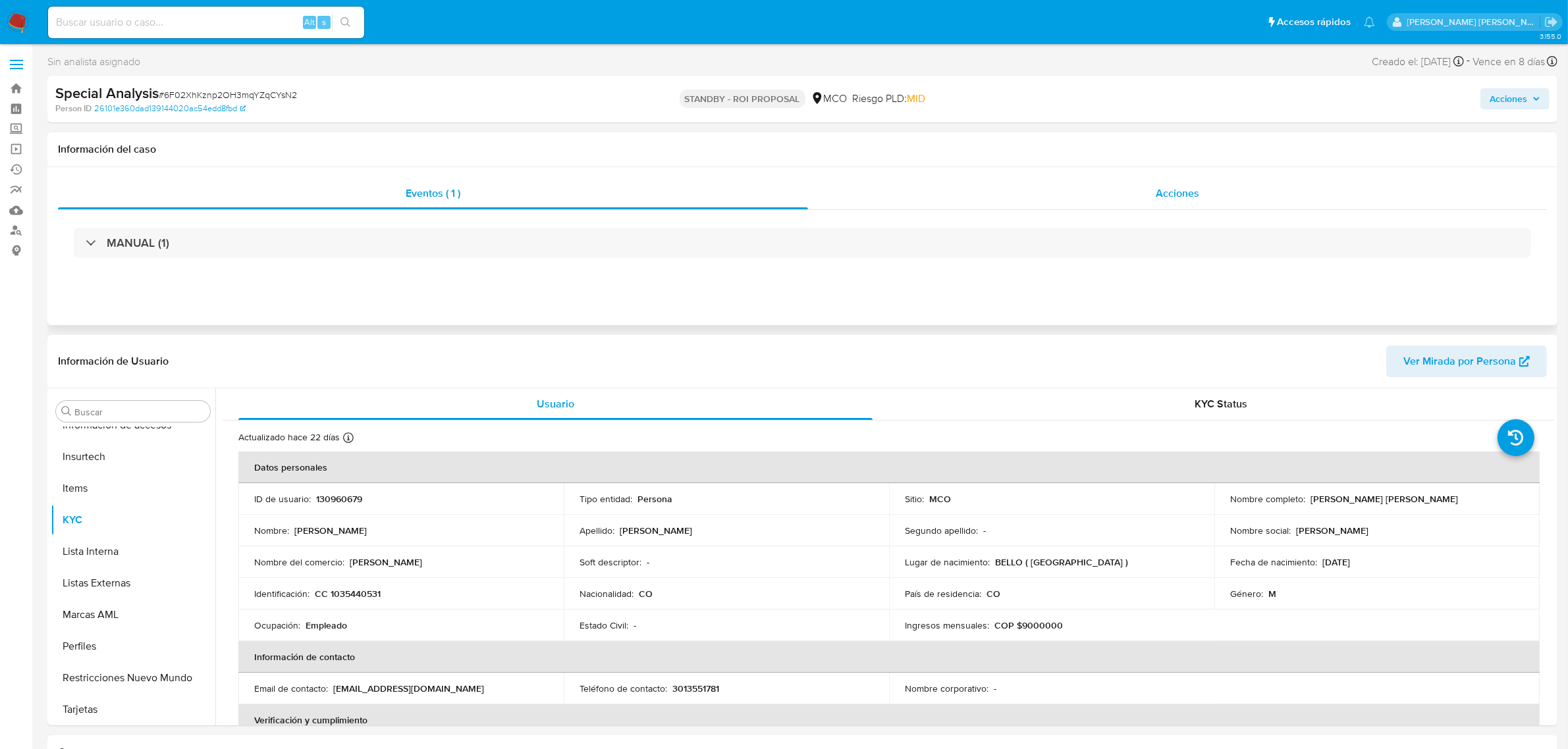
click at [1090, 185] on div "Acciones" at bounding box center [1177, 193] width 739 height 32
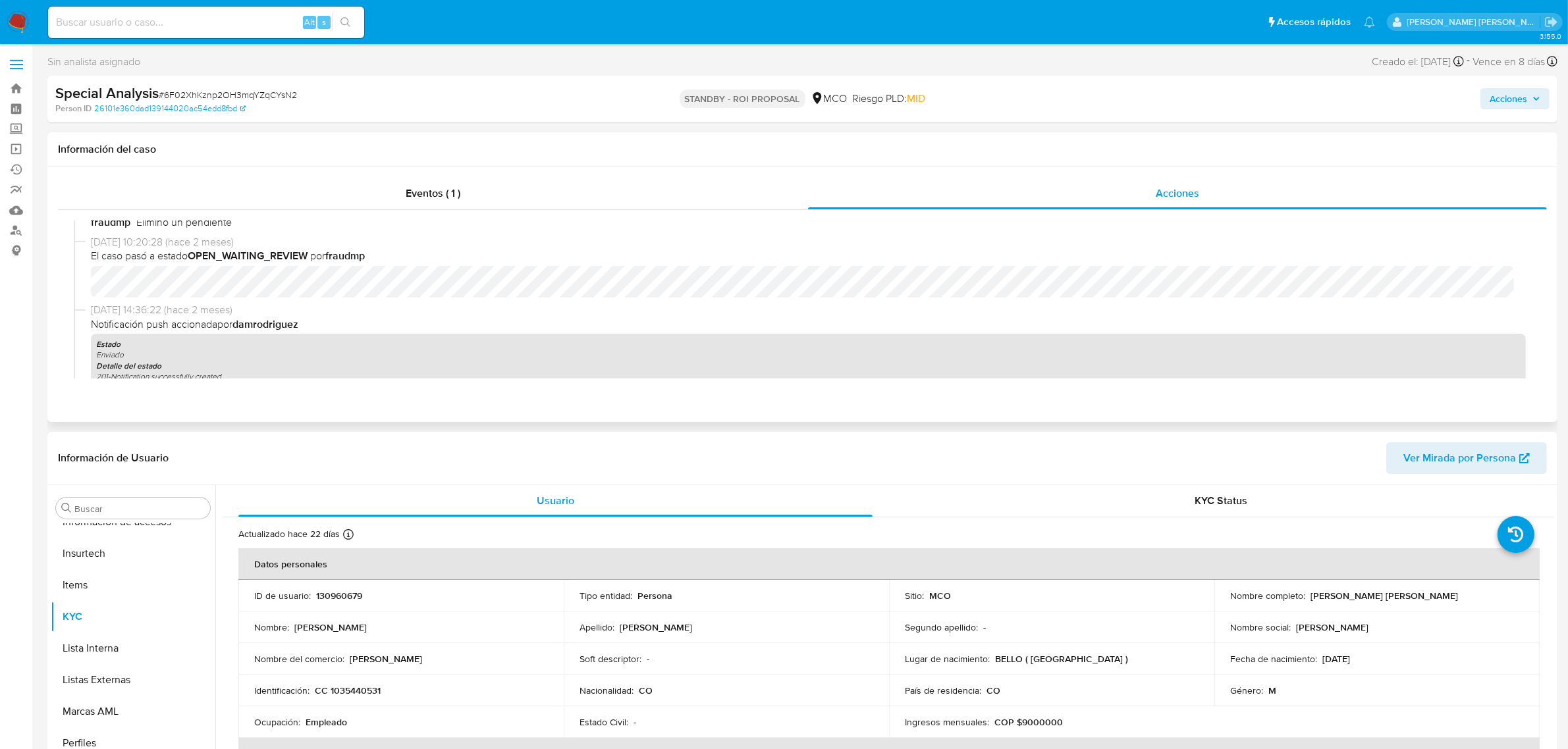
scroll to position [329, 0]
